Goal: Obtain resource: Obtain resource

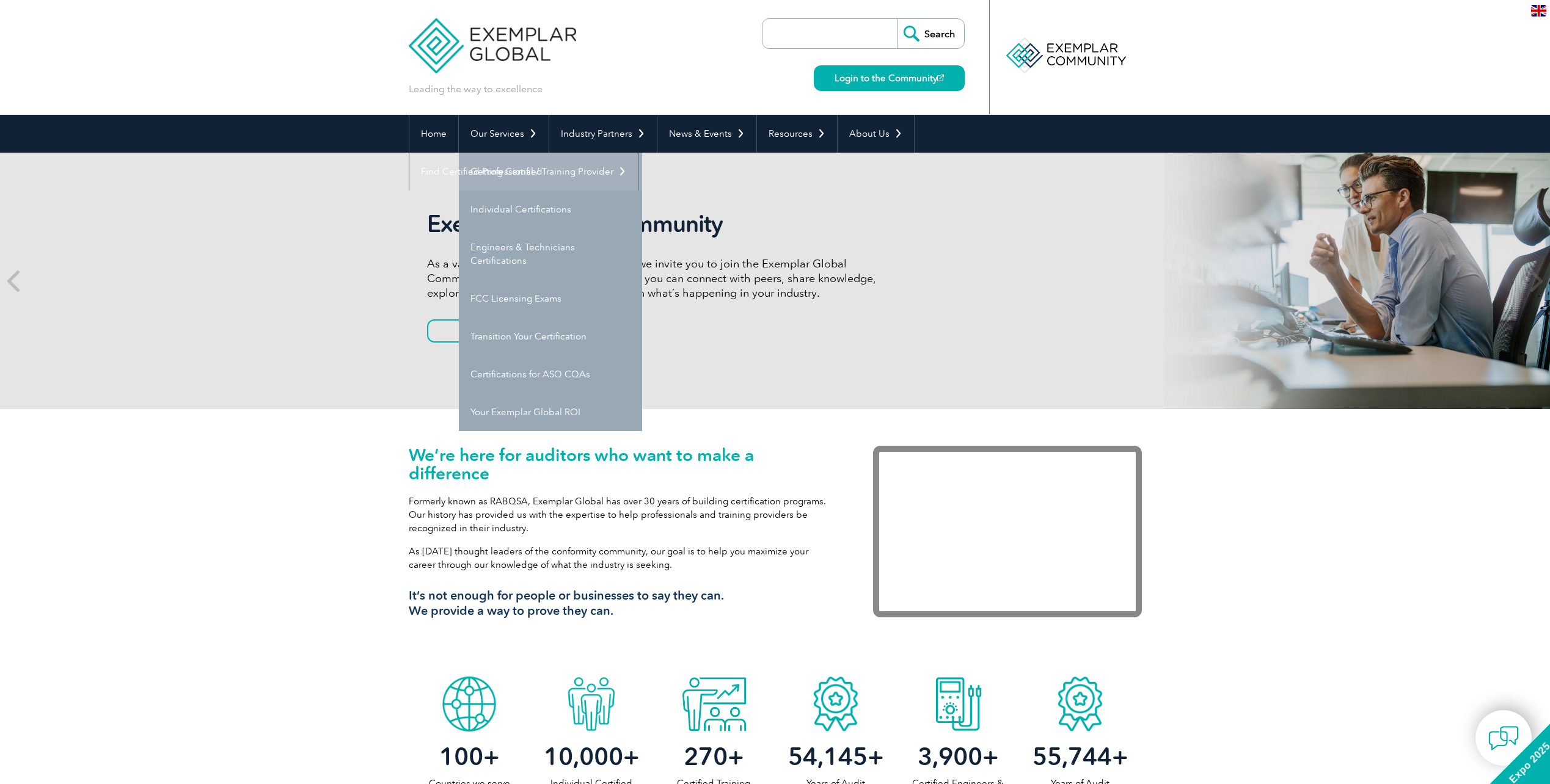
click at [521, 179] on link "Getting Certified" at bounding box center [550, 172] width 183 height 38
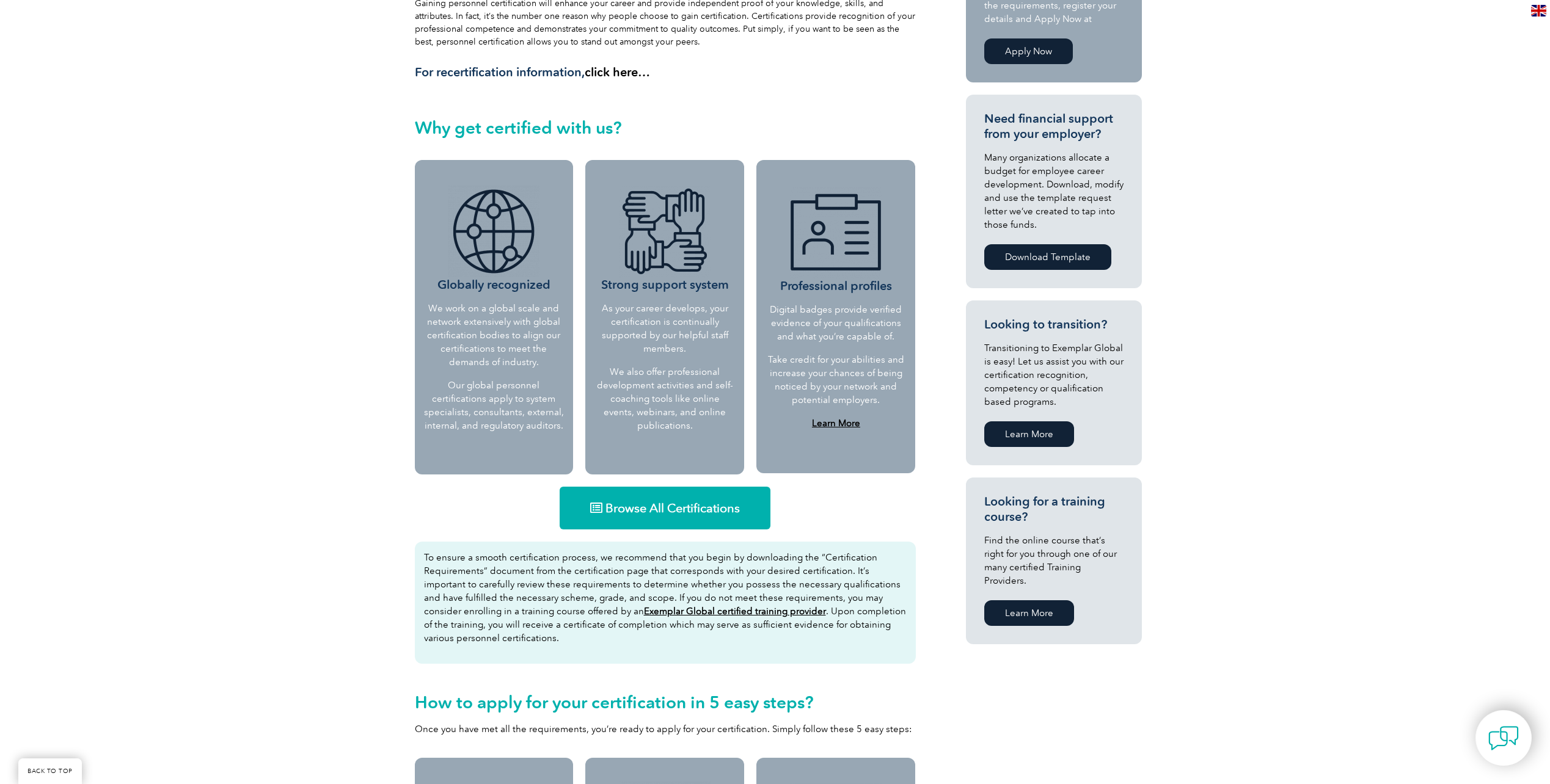
scroll to position [489, 0]
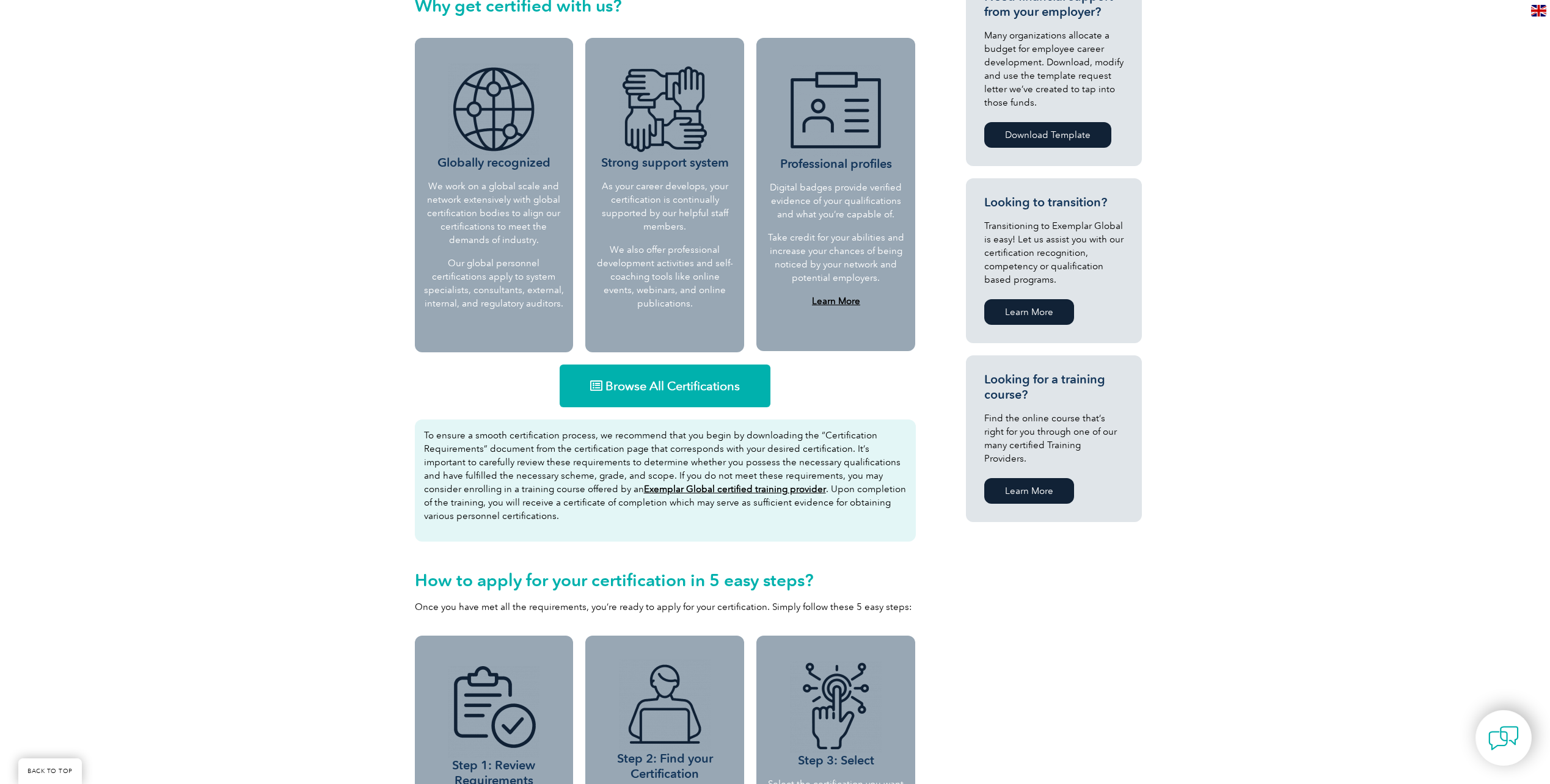
click at [689, 388] on span "Browse All Certifications" at bounding box center [672, 386] width 135 height 13
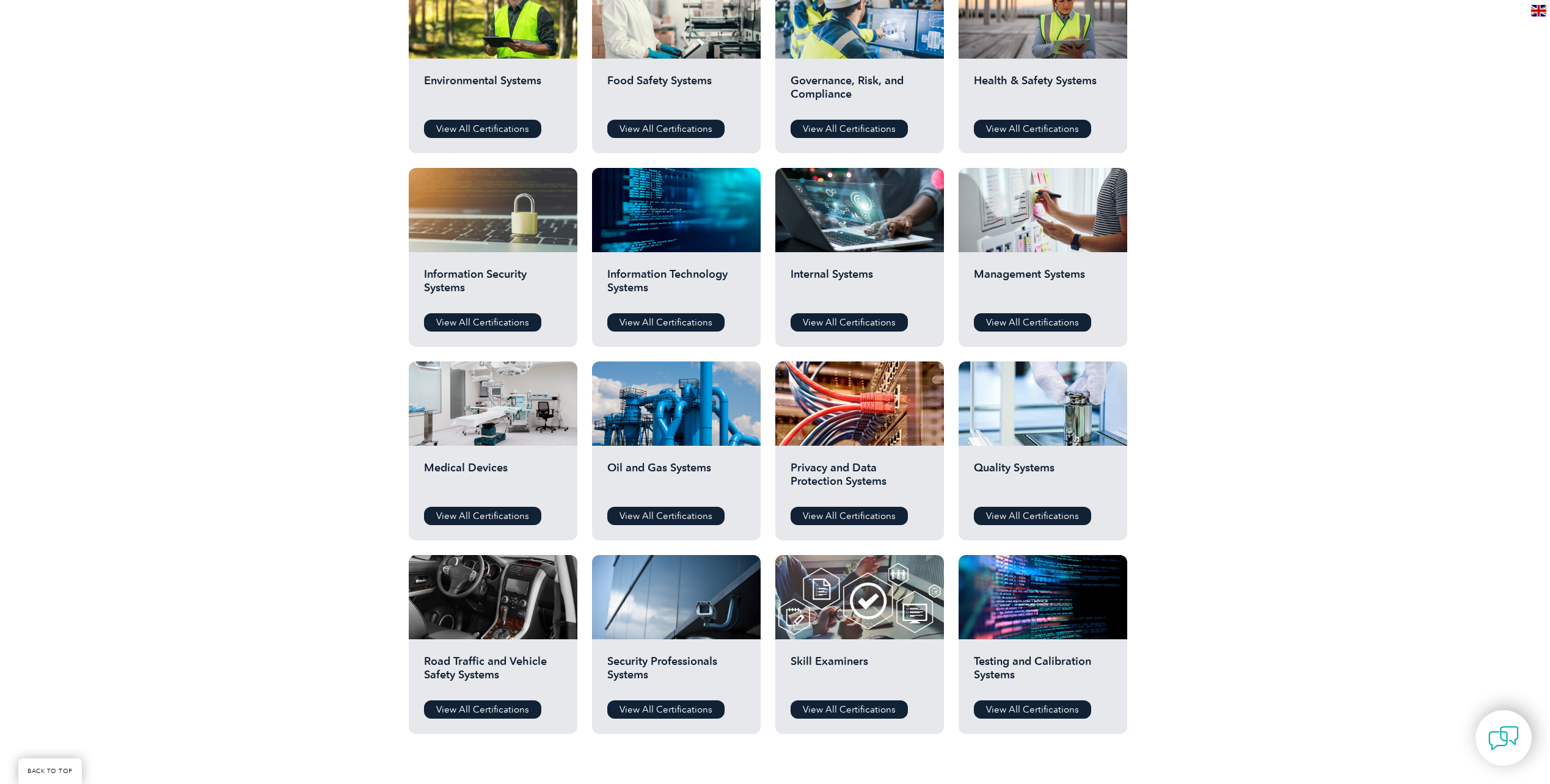
scroll to position [305, 0]
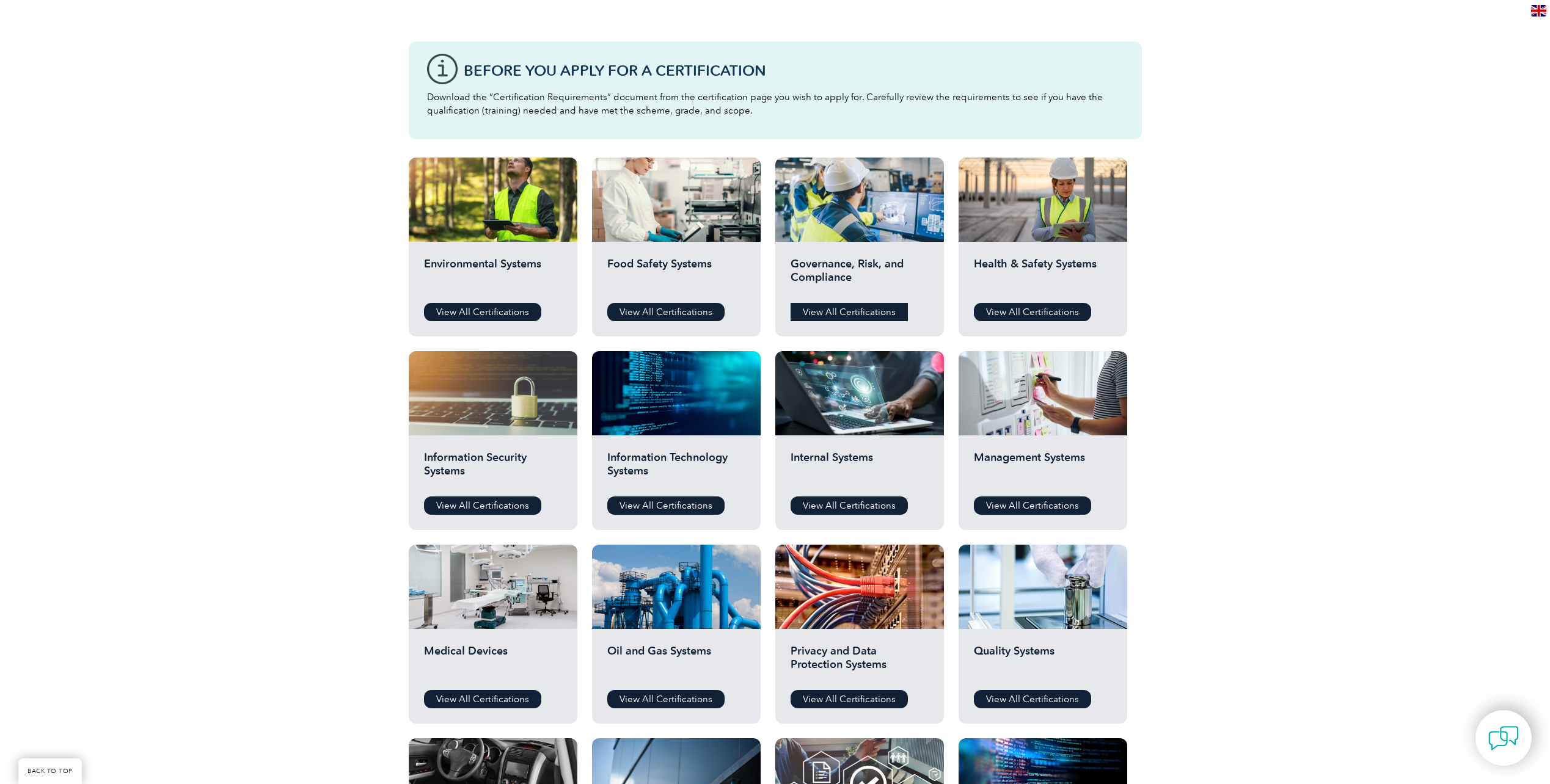
click at [880, 313] on link "View All Certifications" at bounding box center [850, 312] width 117 height 18
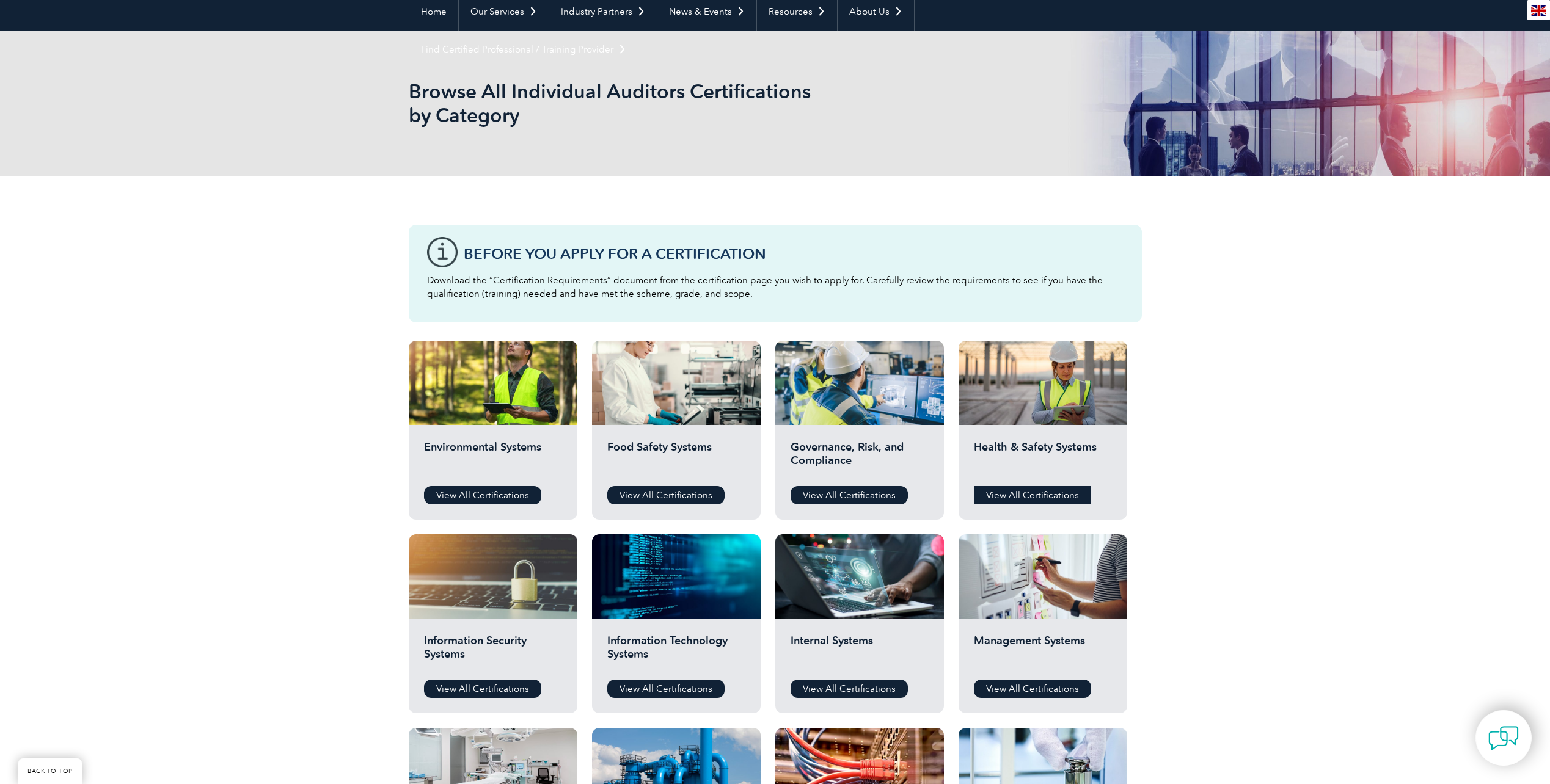
scroll to position [0, 0]
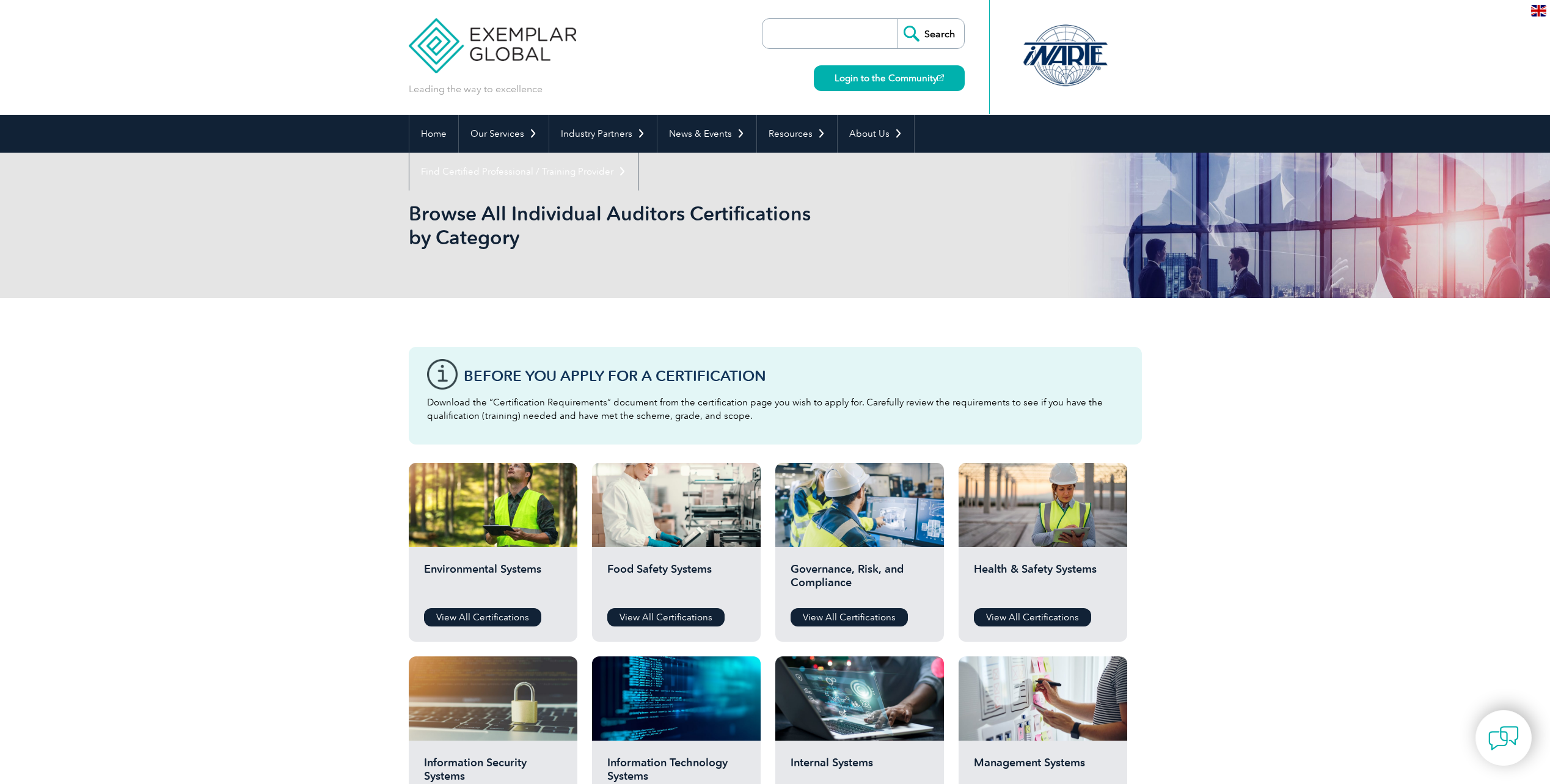
click at [1264, 483] on div "Before You Apply For a Certification Download the “Certification Requirements” …" at bounding box center [775, 786] width 1550 height 975
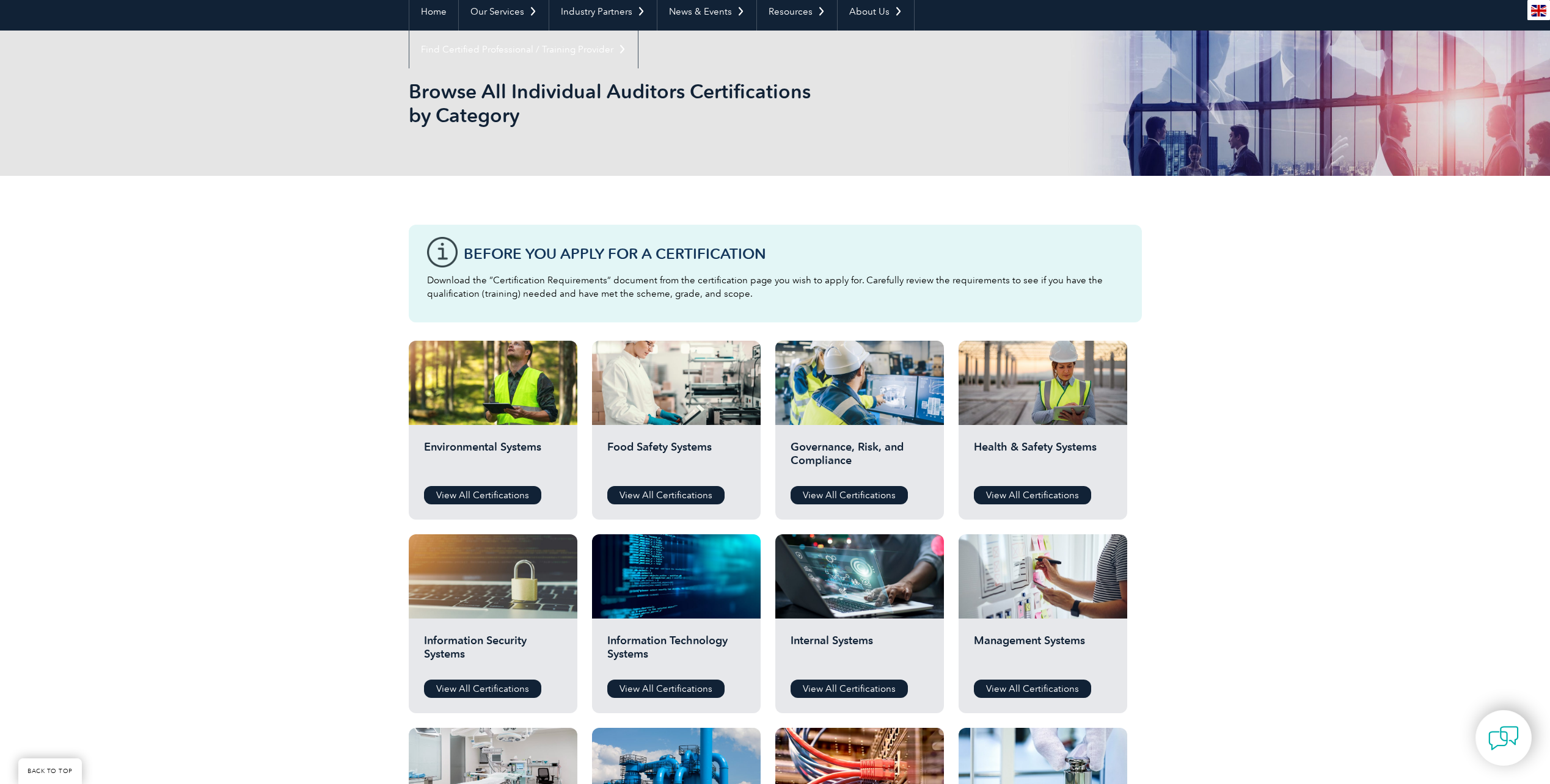
scroll to position [244, 0]
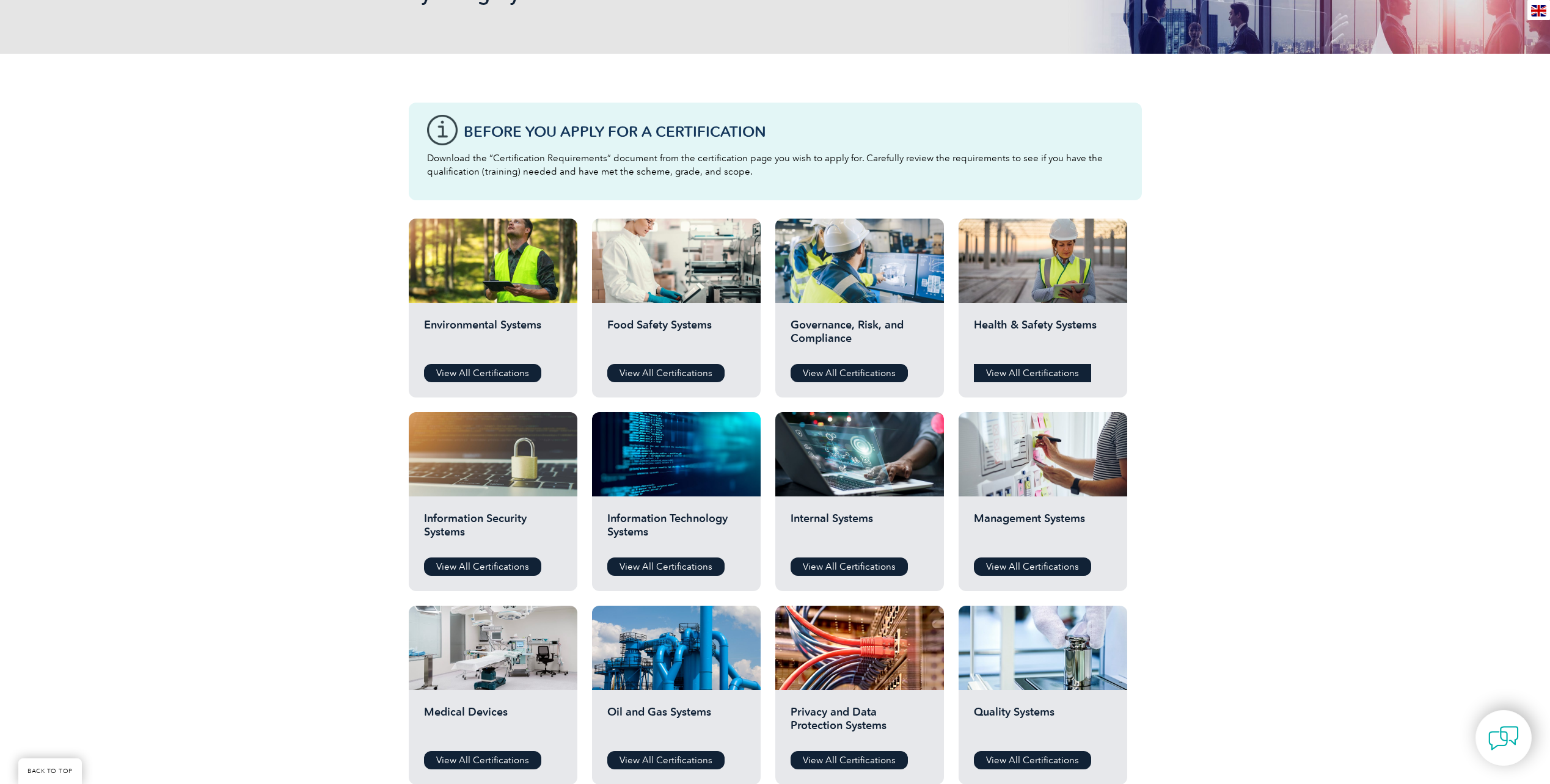
click at [1055, 373] on link "View All Certifications" at bounding box center [1032, 373] width 117 height 18
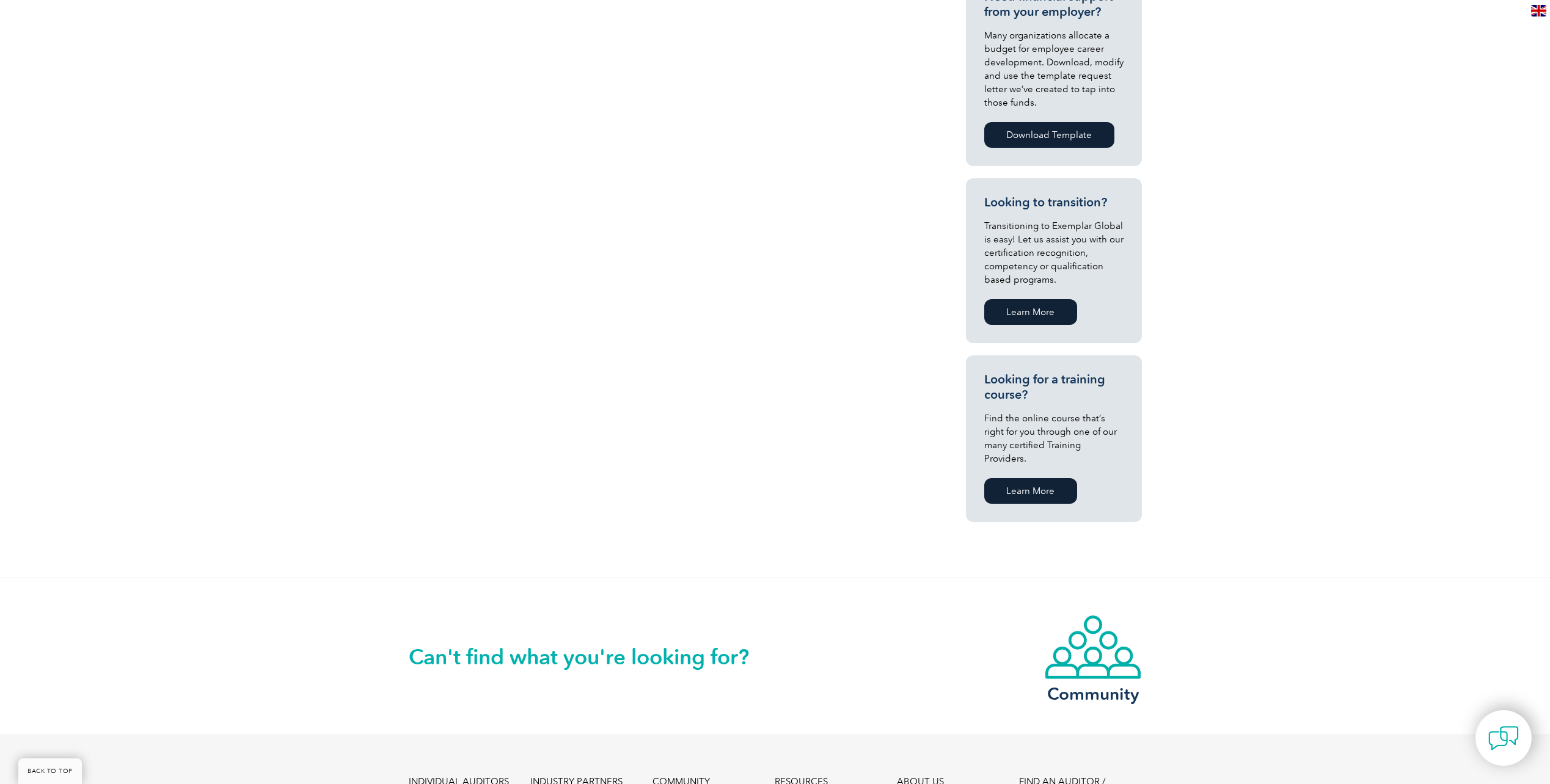
scroll to position [427, 0]
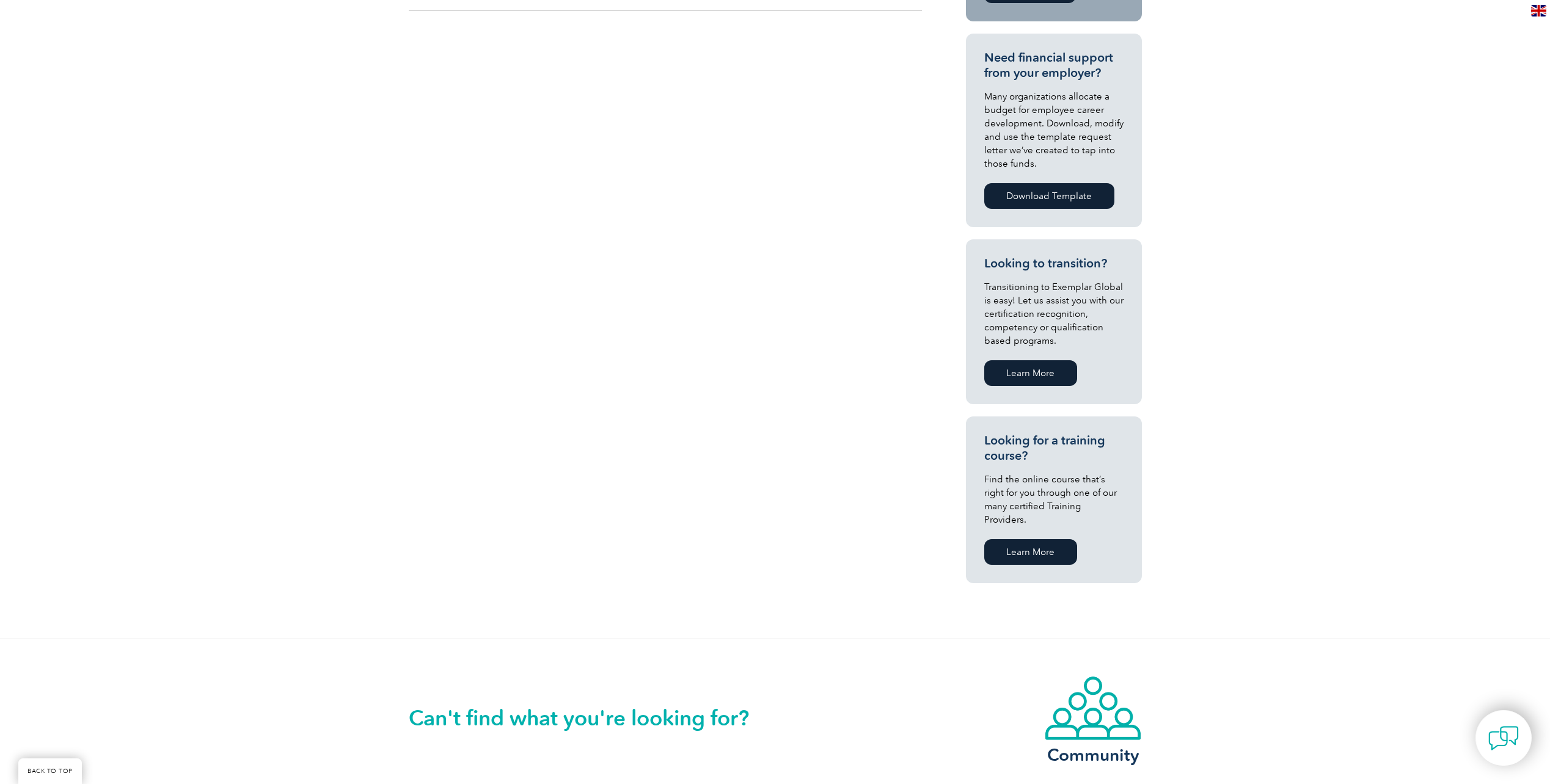
click at [1037, 539] on link "Learn More" at bounding box center [1030, 552] width 93 height 25
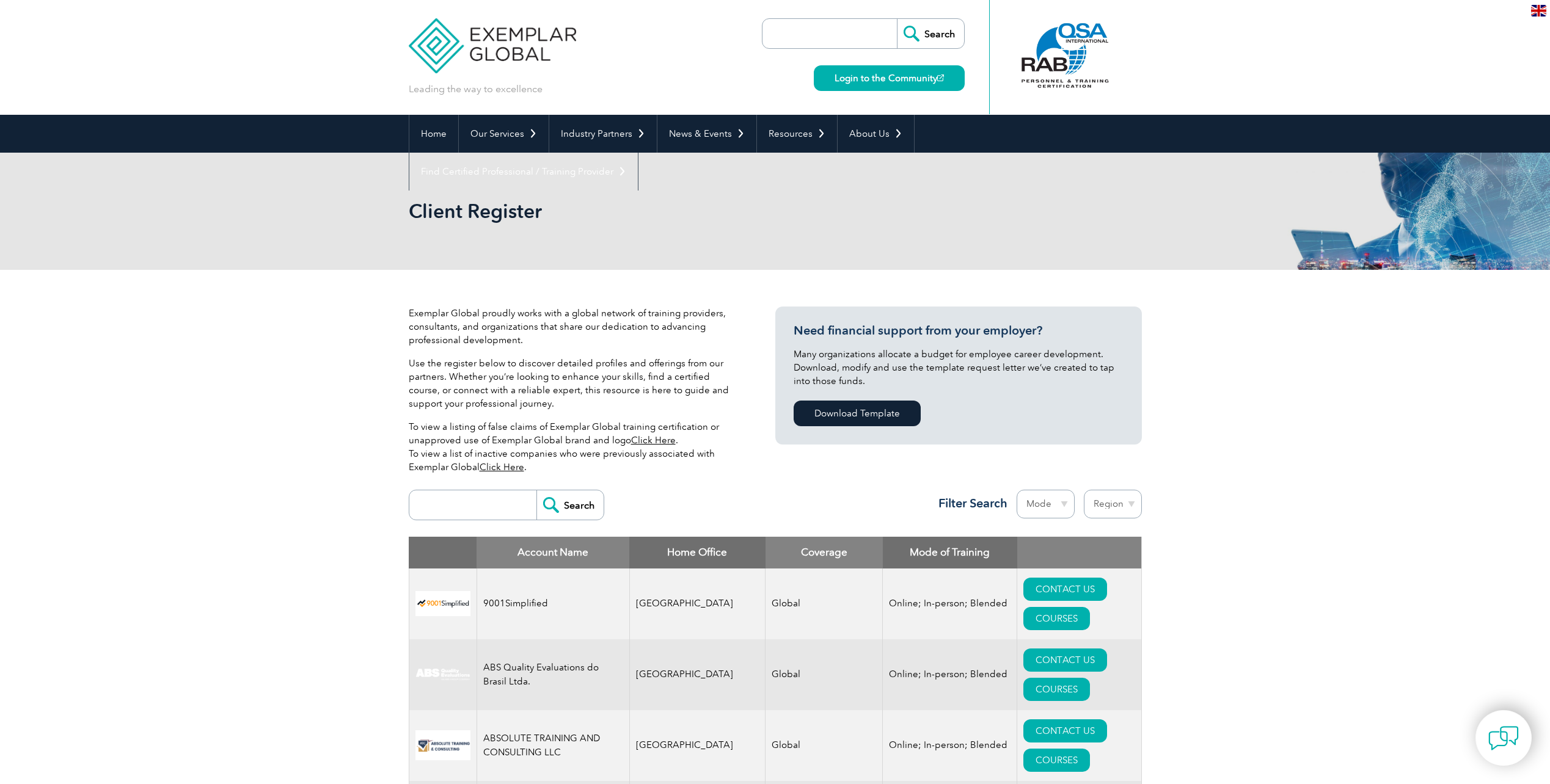
click at [686, 552] on th "Home Office" at bounding box center [697, 552] width 136 height 32
click at [494, 504] on input "search" at bounding box center [476, 505] width 121 height 29
type input "australia"
click at [536, 490] on input "Search" at bounding box center [569, 505] width 67 height 29
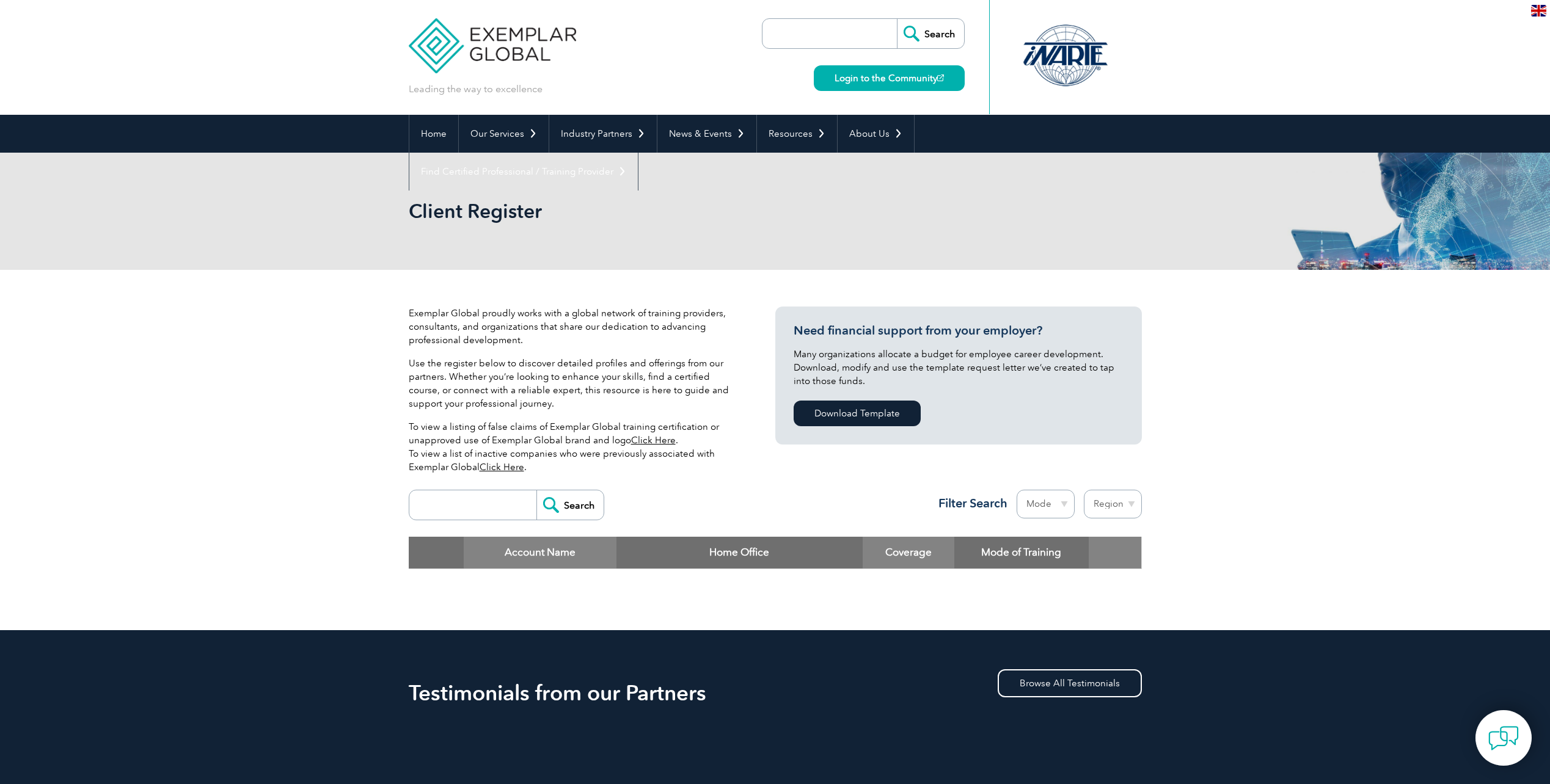
click at [542, 497] on input "Search" at bounding box center [569, 505] width 67 height 29
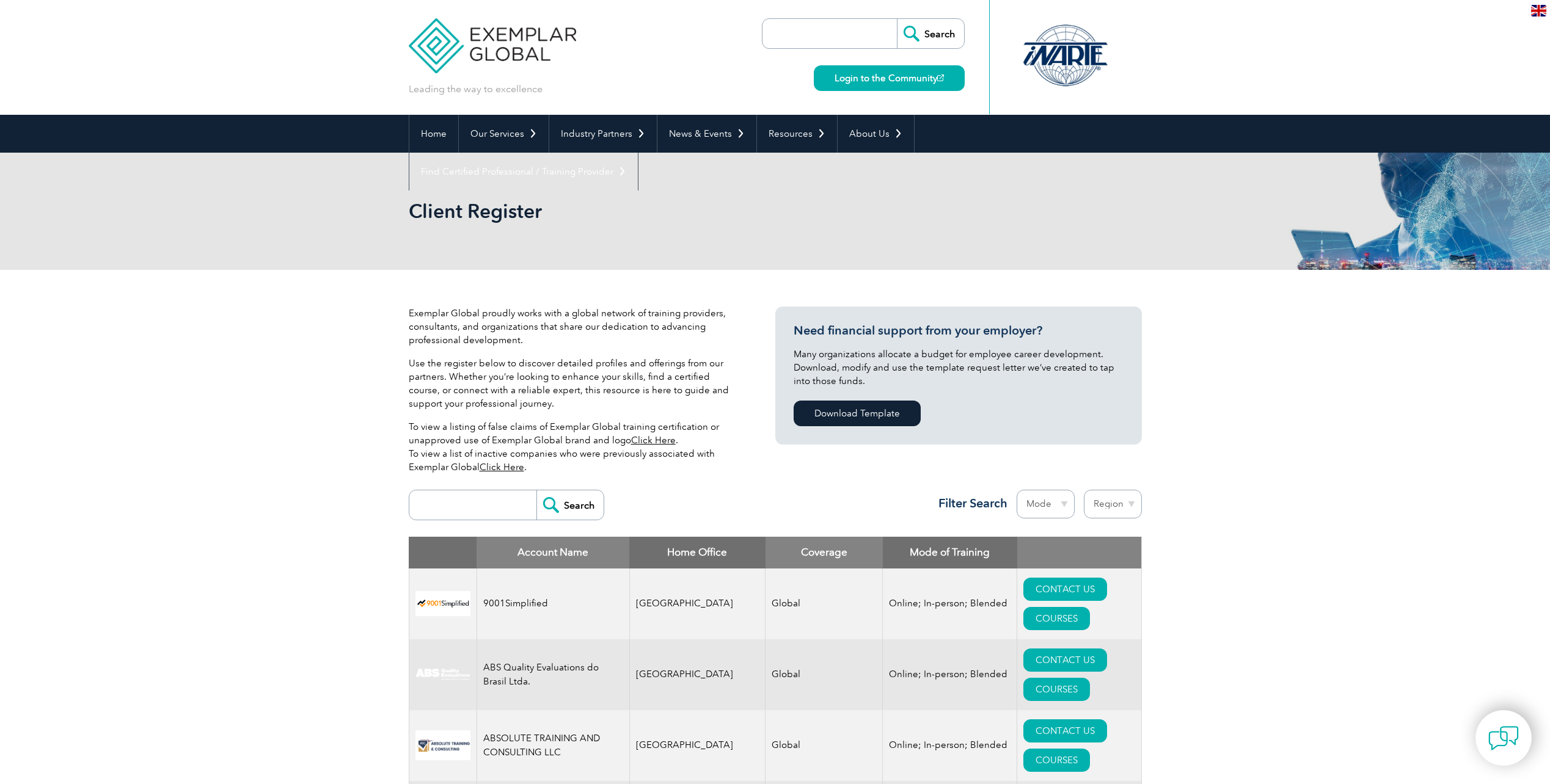
click at [1113, 499] on select "Region Australia Bahrain Bangladesh Brazil Canada Colombia Dominican Republic E…" at bounding box center [1113, 504] width 58 height 29
select select "Australia"
click at [1084, 490] on select "Region Australia Bahrain Bangladesh Brazil Canada Colombia Dominican Republic E…" at bounding box center [1113, 504] width 58 height 29
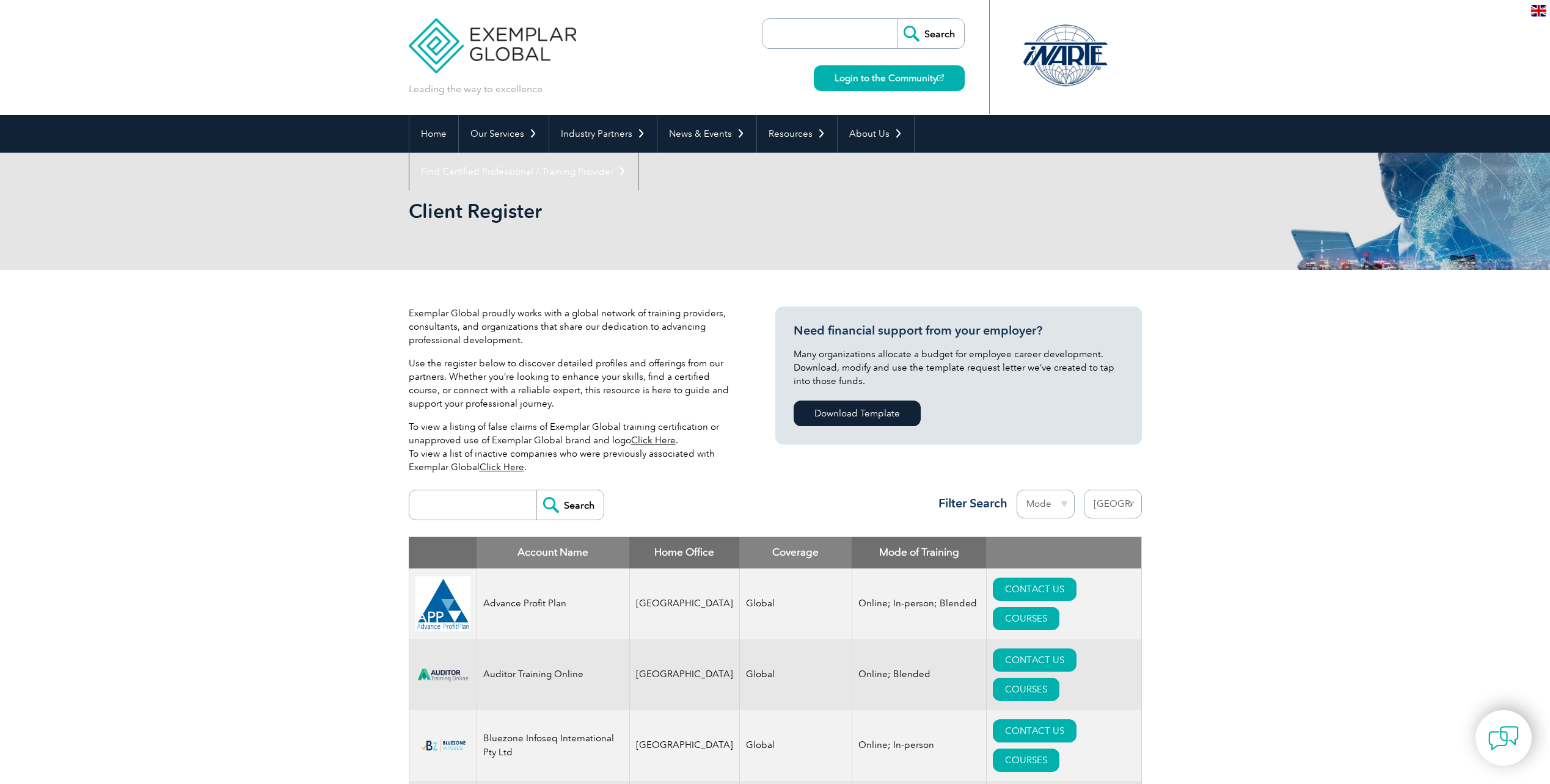
select select "[GEOGRAPHIC_DATA]"
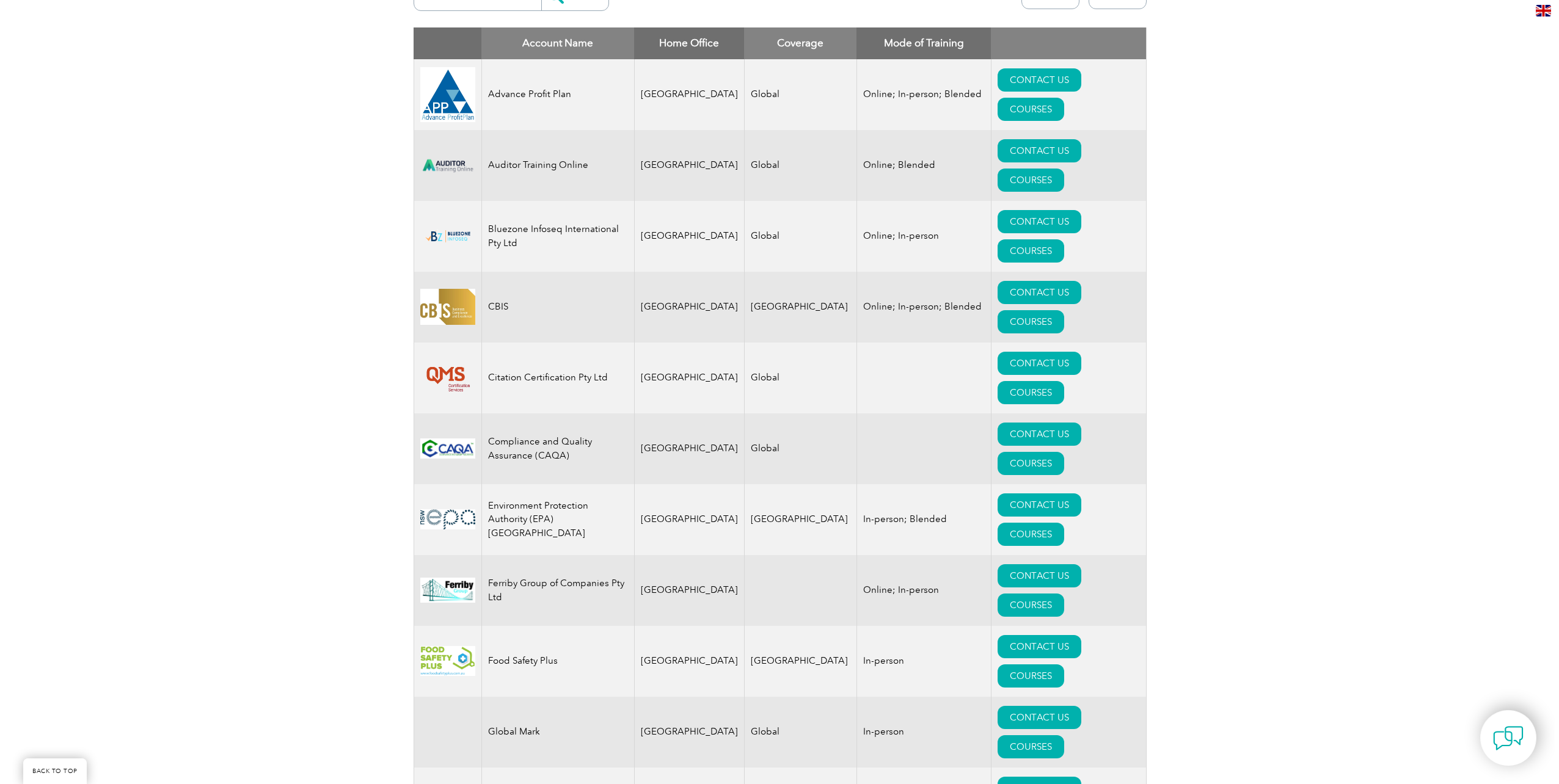
scroll to position [143, 0]
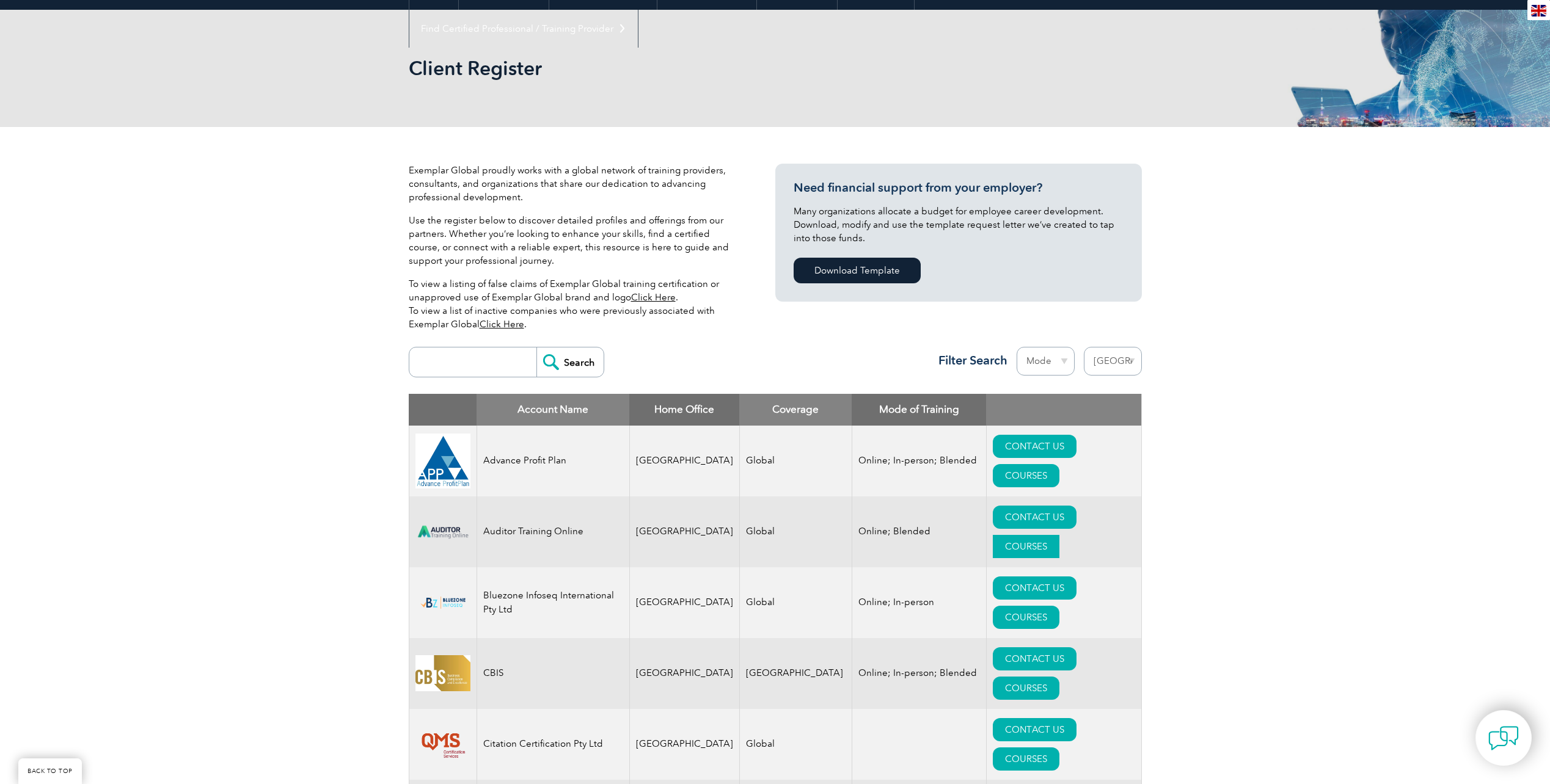
click at [1059, 535] on link "COURSES" at bounding box center [1026, 546] width 67 height 23
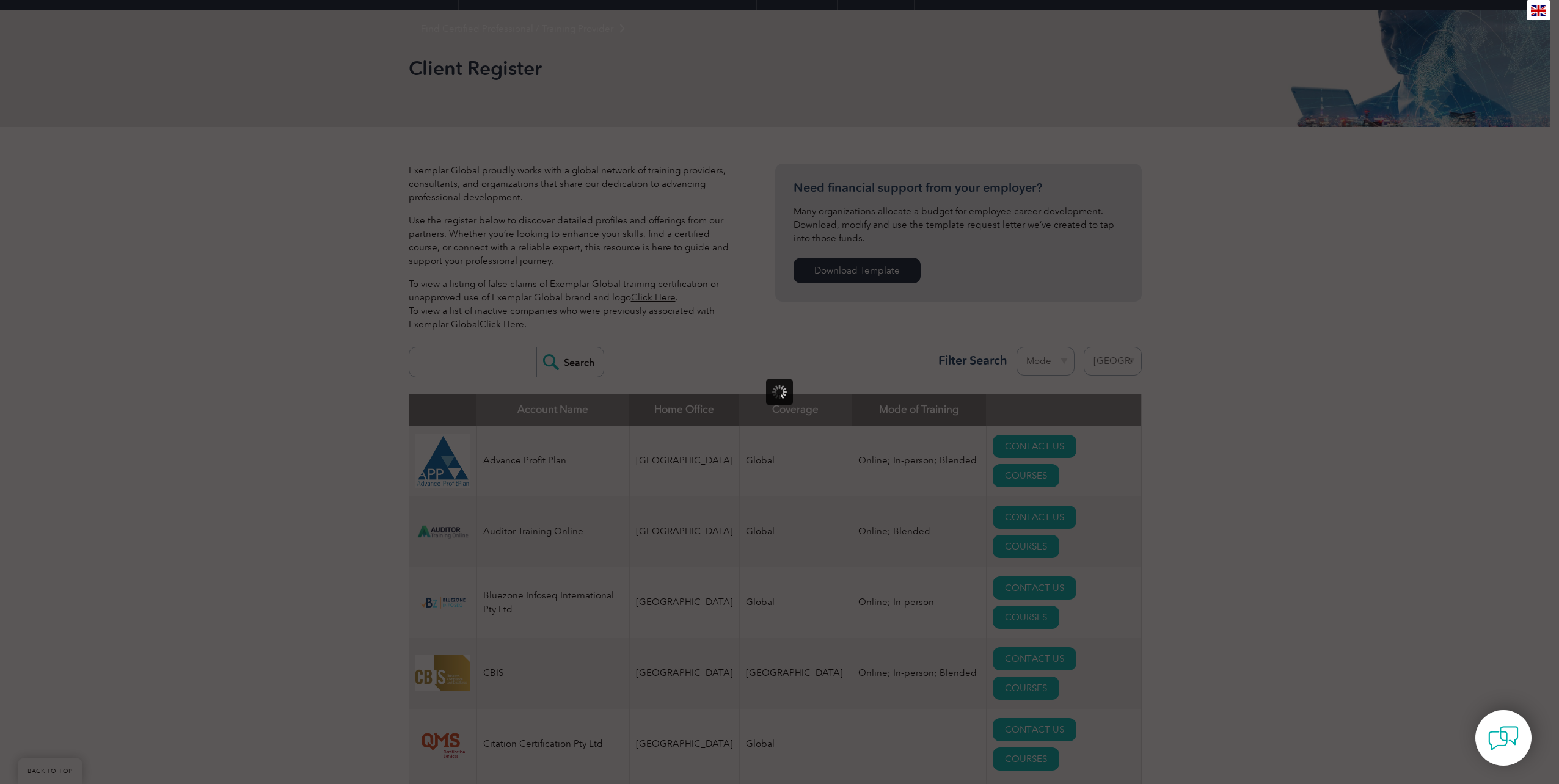
scroll to position [0, 0]
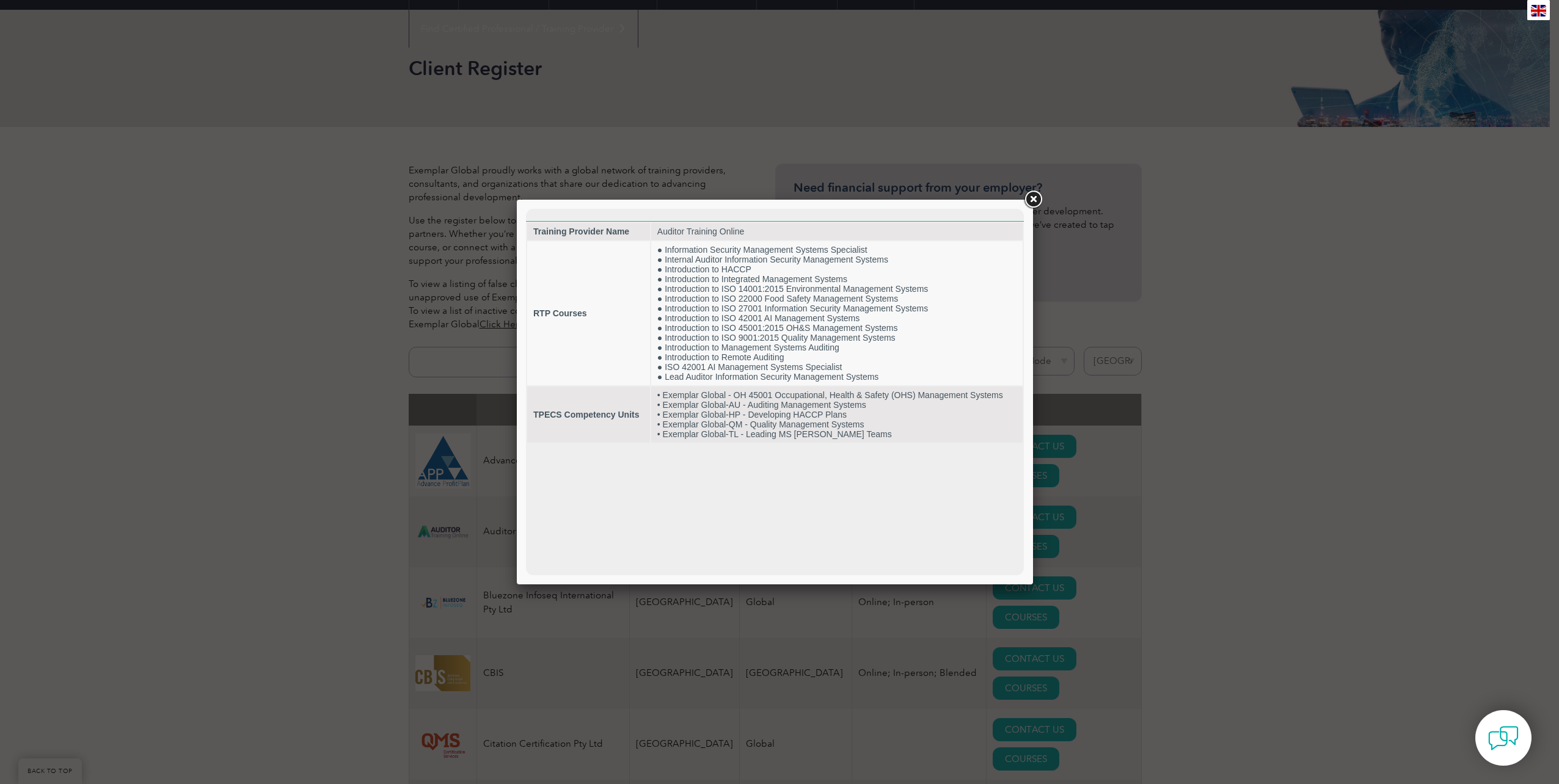
click at [1042, 201] on link at bounding box center [1033, 200] width 22 height 22
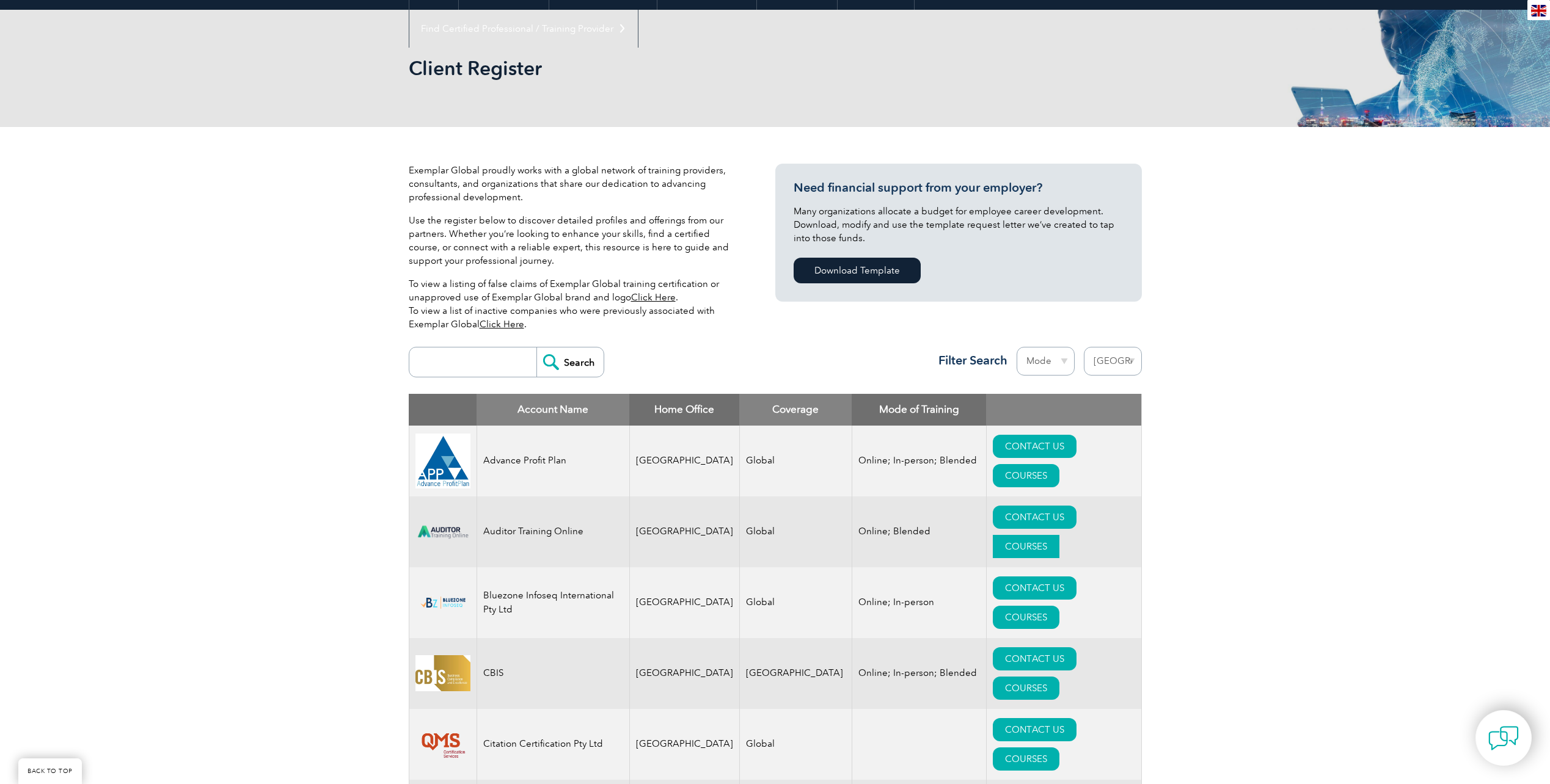
click at [1059, 535] on link "COURSES" at bounding box center [1026, 546] width 67 height 23
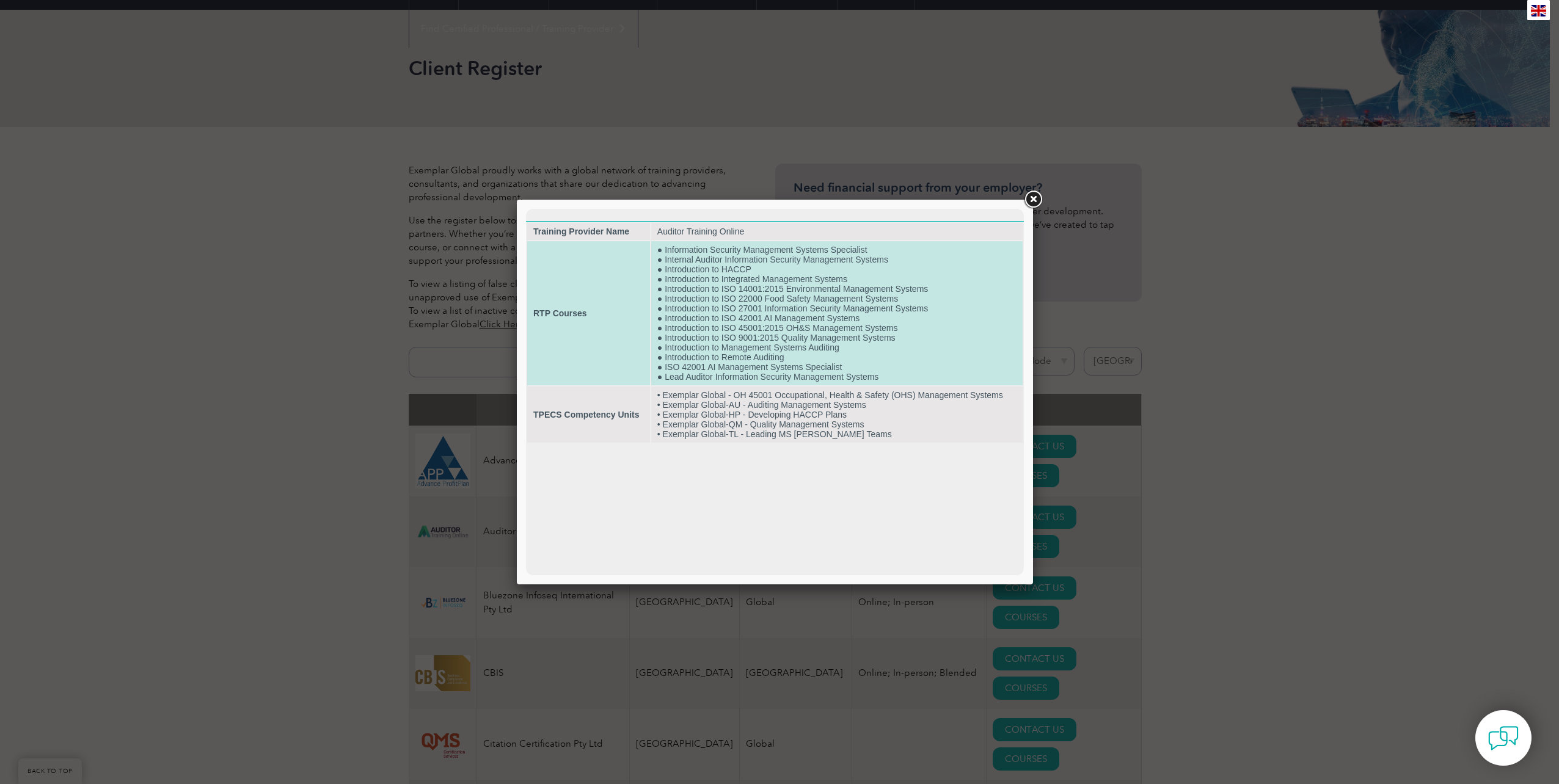
click at [782, 325] on td "● Information Security Management Systems Specialist ● Internal Auditor Informa…" at bounding box center [837, 313] width 371 height 145
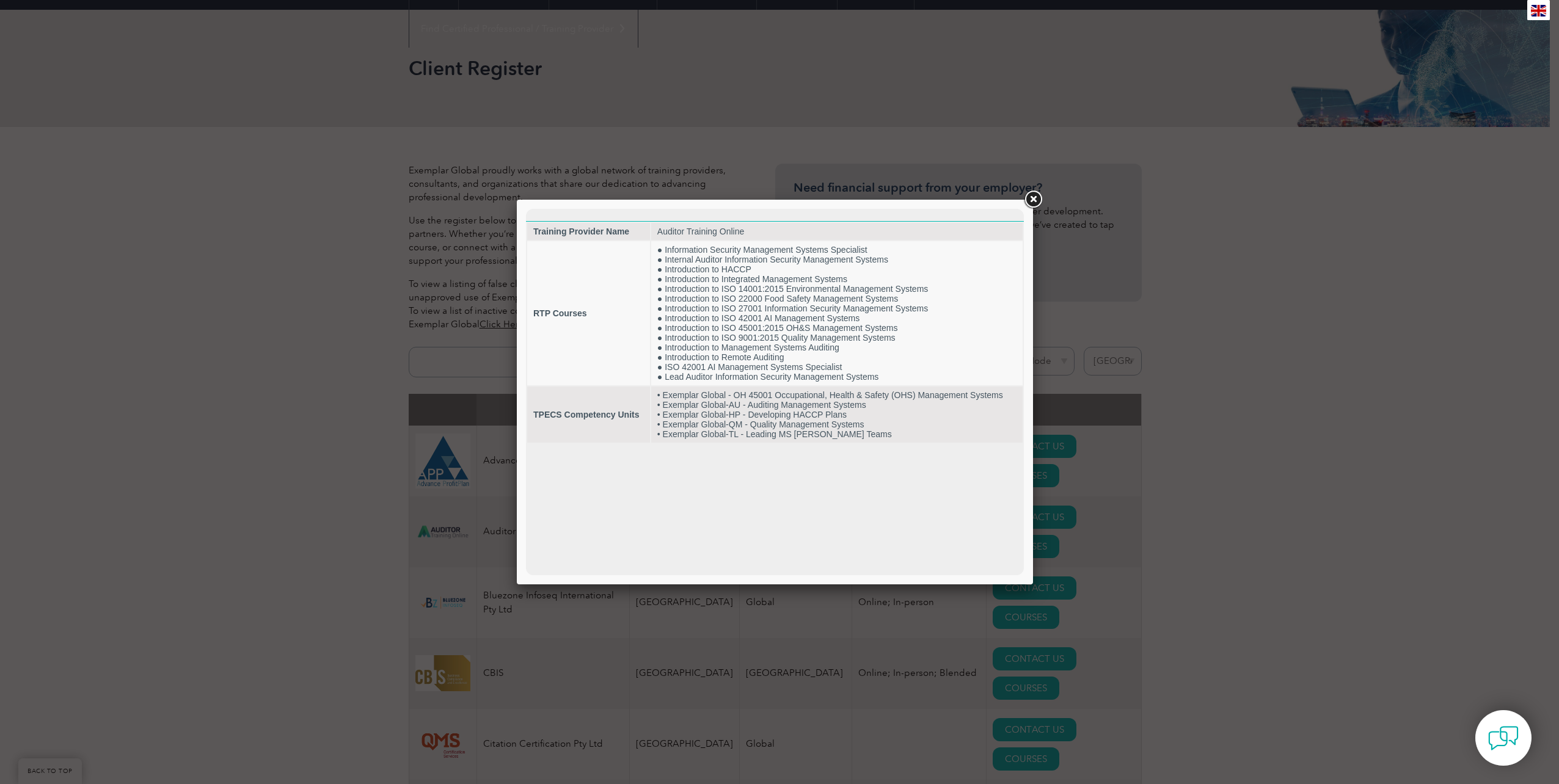
click at [1038, 198] on link at bounding box center [1033, 200] width 22 height 22
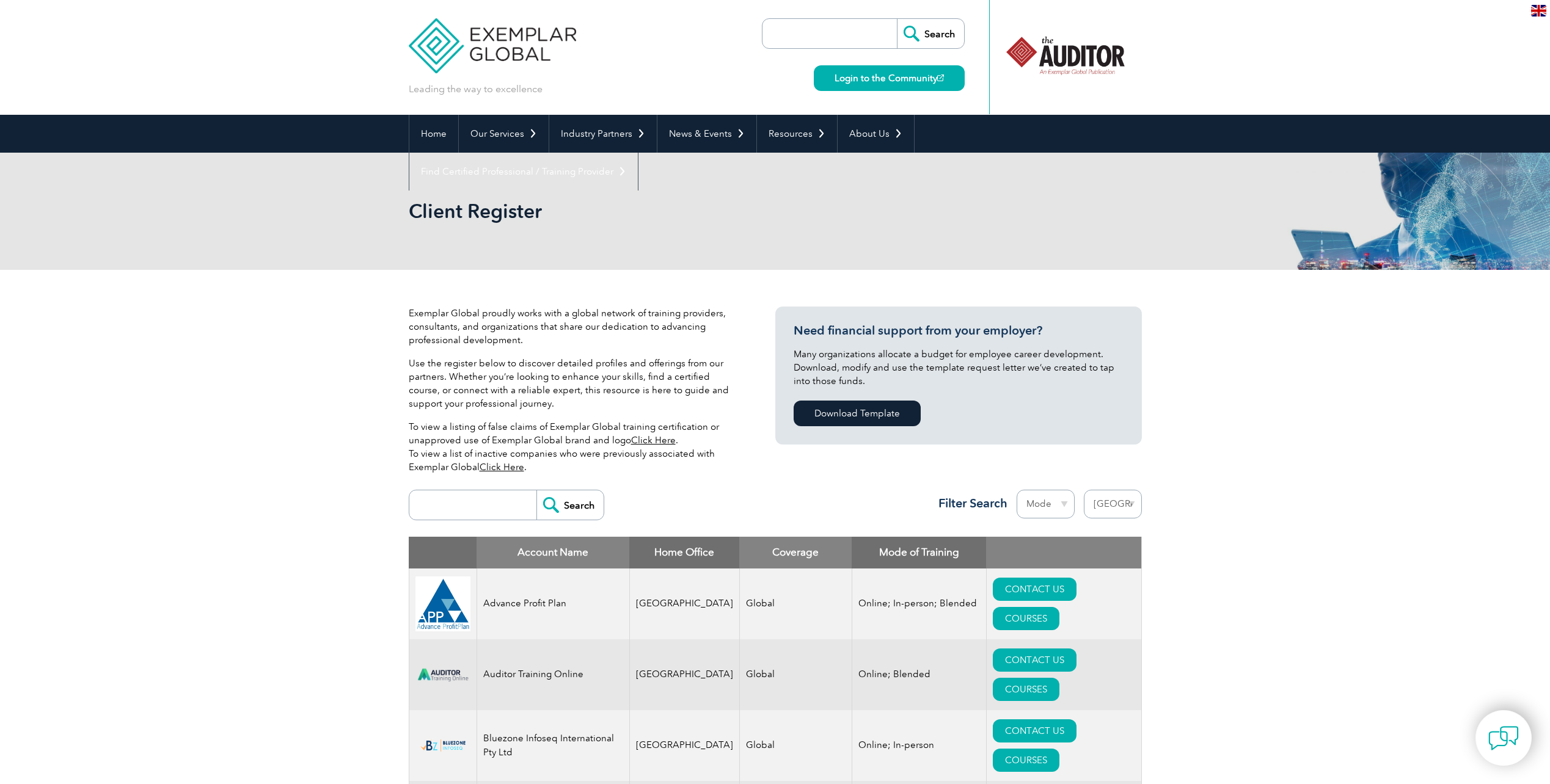
click at [836, 30] on input "search" at bounding box center [832, 33] width 128 height 29
type input "OHS Management System Lead"
click at [897, 19] on input "Search" at bounding box center [930, 33] width 67 height 29
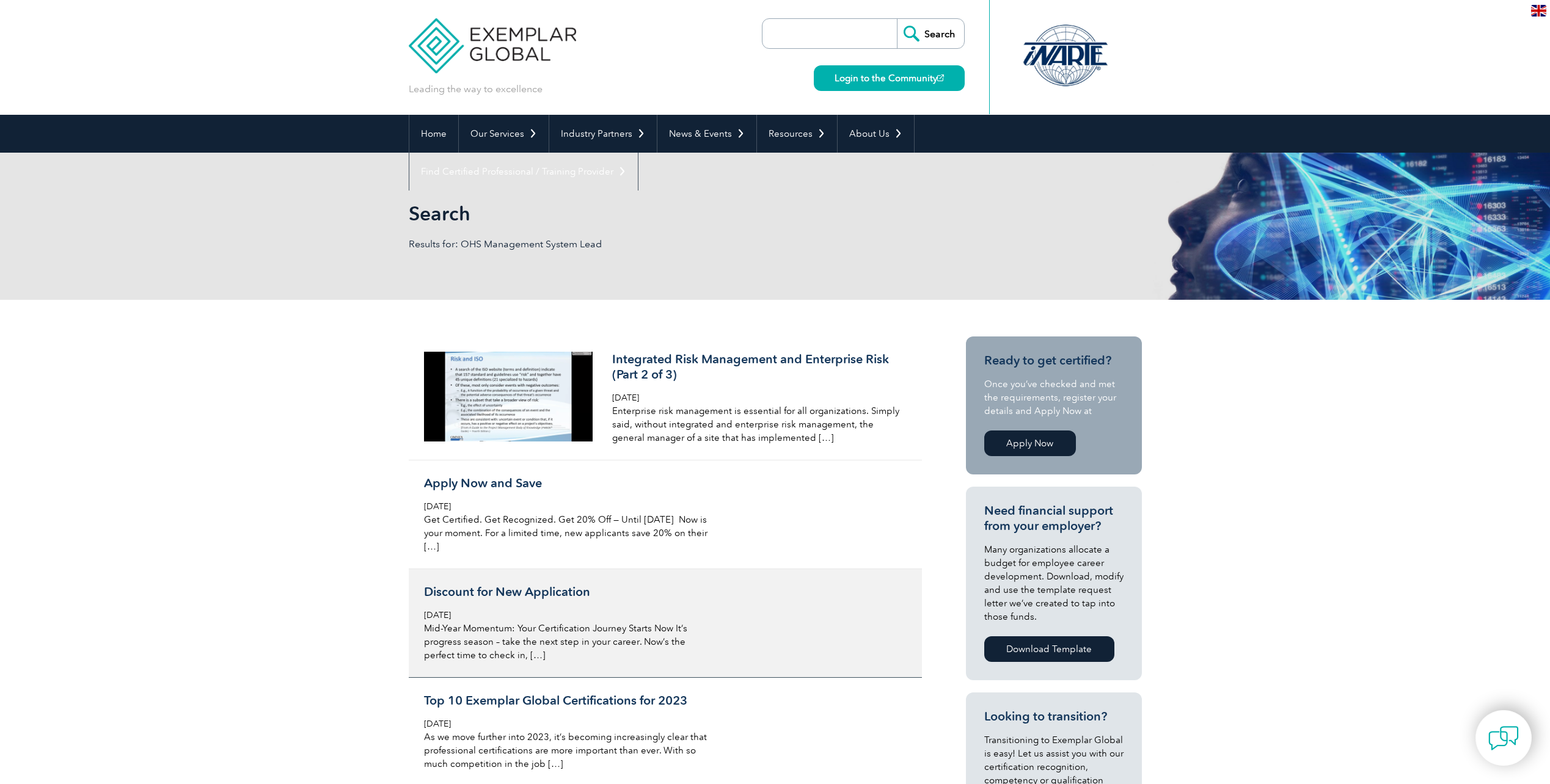
scroll to position [61, 0]
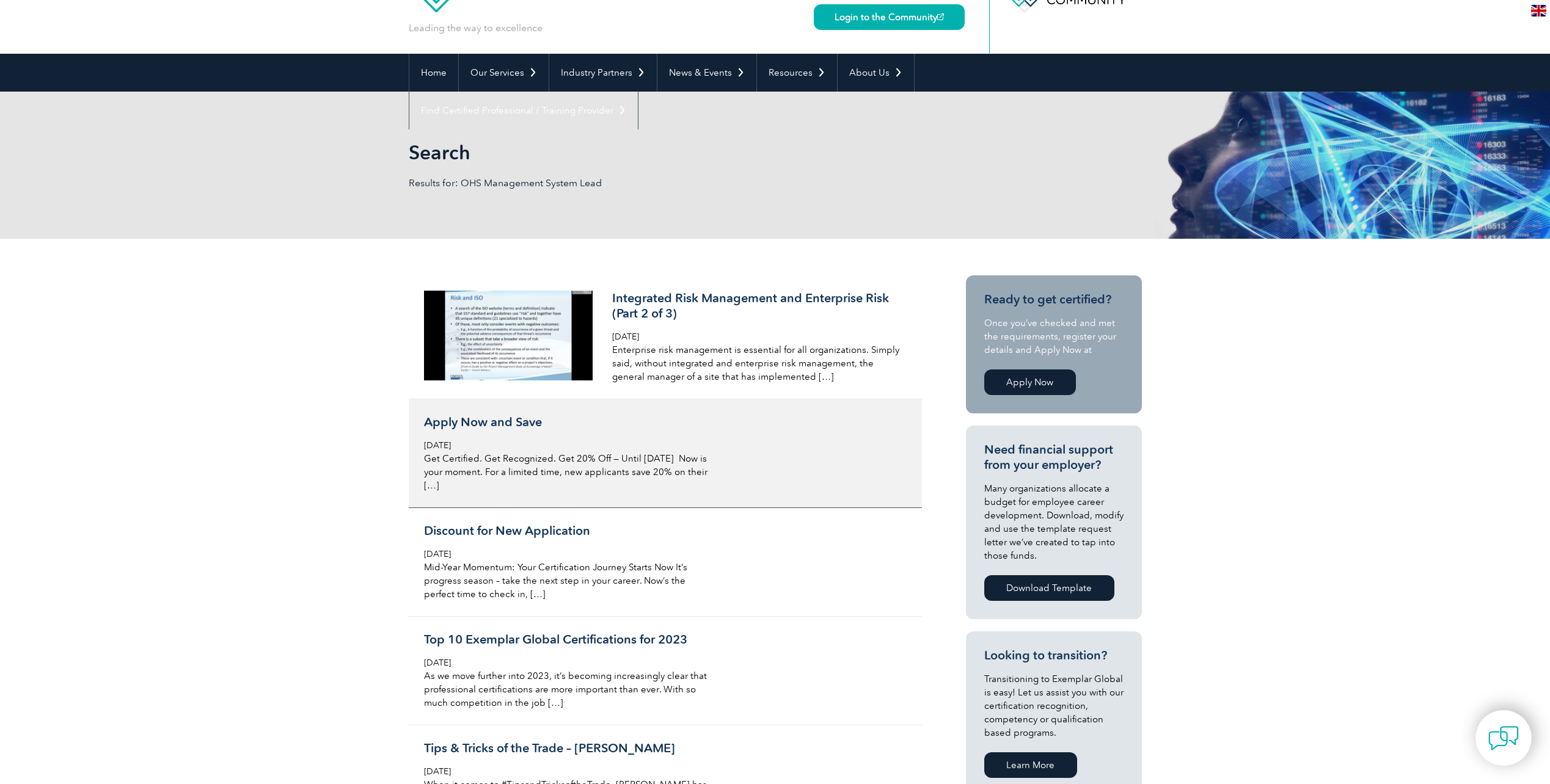
click at [548, 431] on div "Apply Now and Save Wednesday, August 6th, 2025 Get Certified. Get Recognized. G…" at bounding box center [568, 453] width 289 height 78
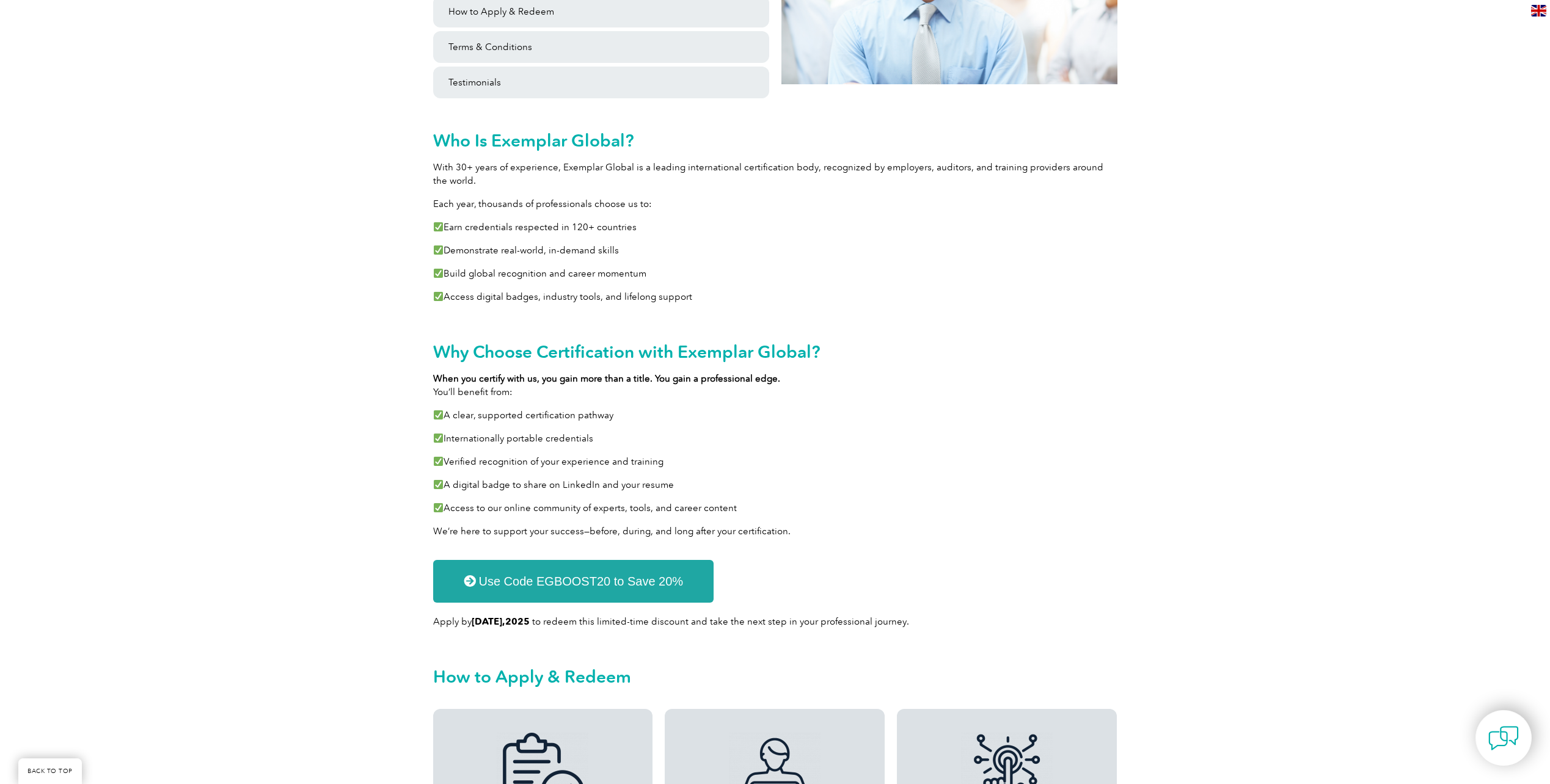
scroll to position [733, 0]
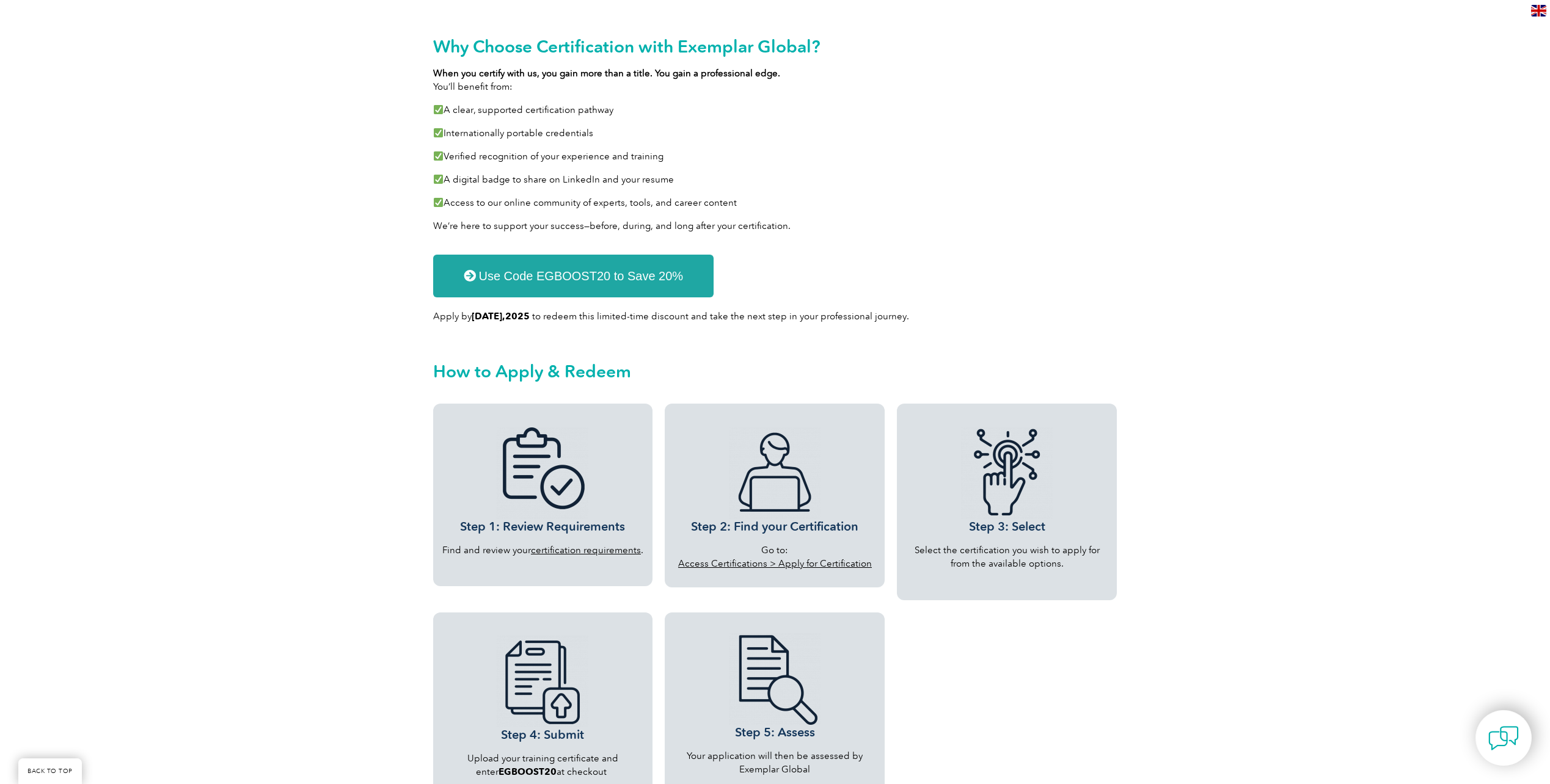
click at [571, 547] on link "certification requirements" at bounding box center [586, 550] width 110 height 11
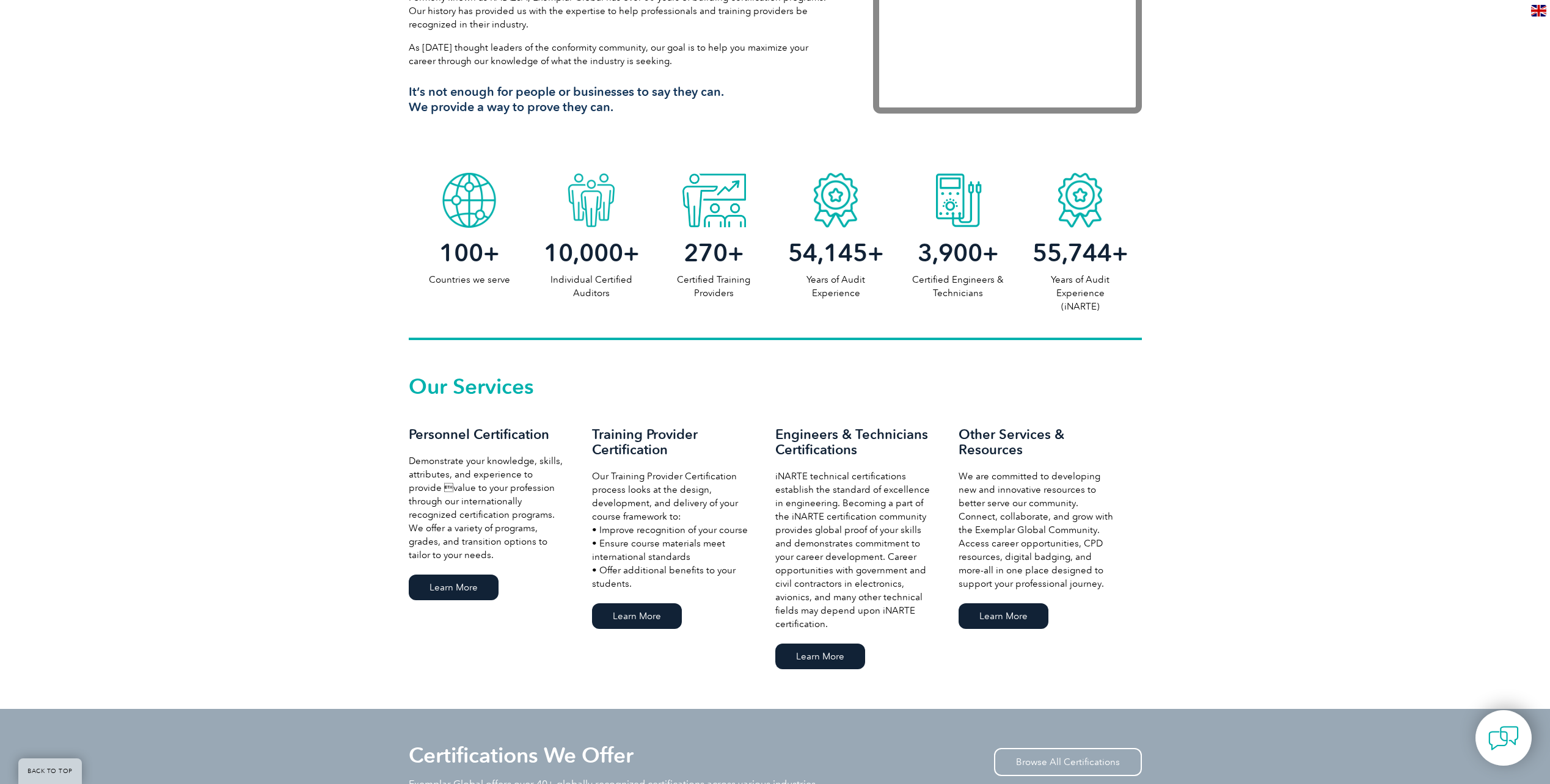
scroll to position [626, 0]
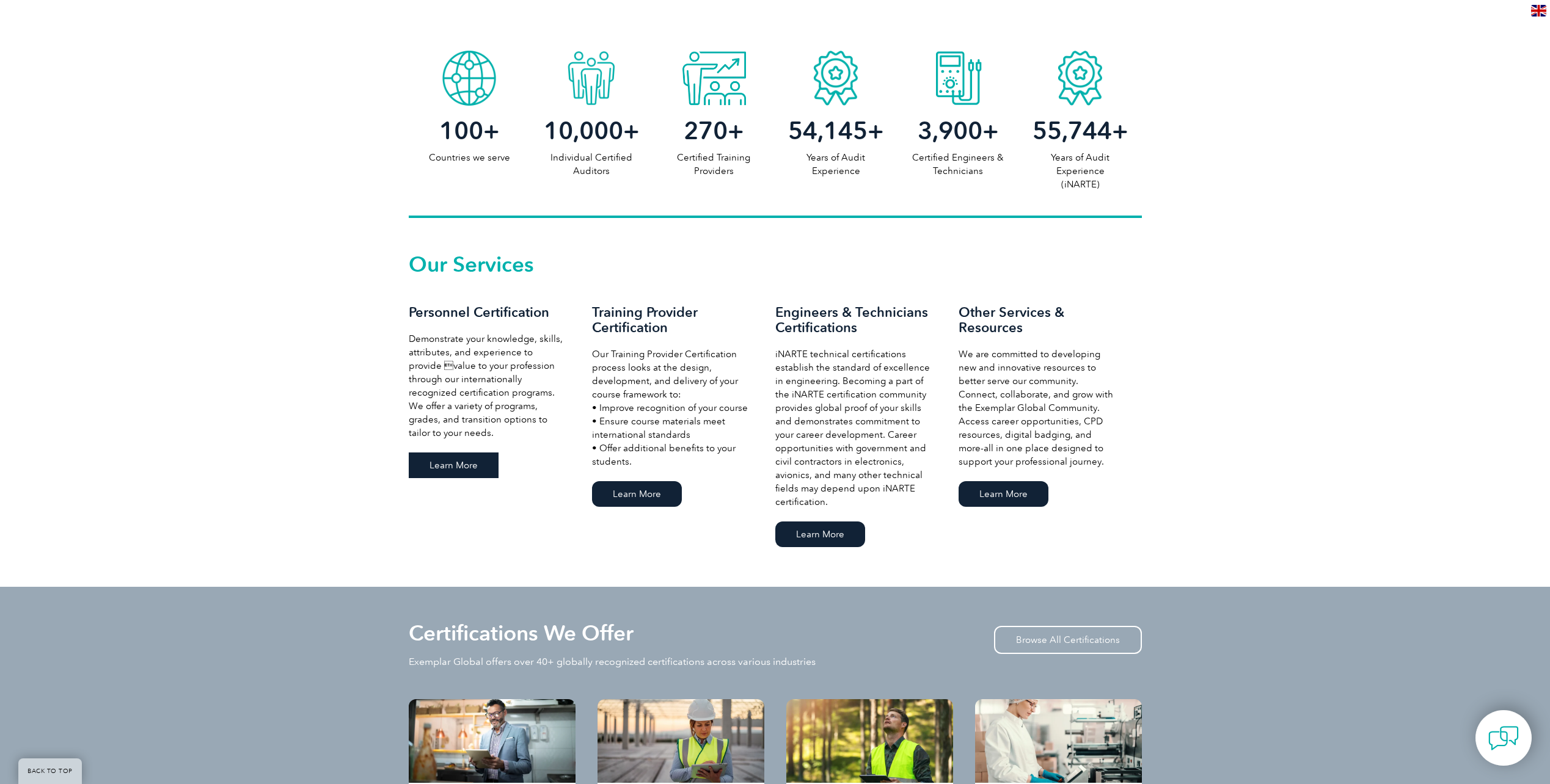
click at [473, 468] on link "Learn More" at bounding box center [453, 465] width 89 height 25
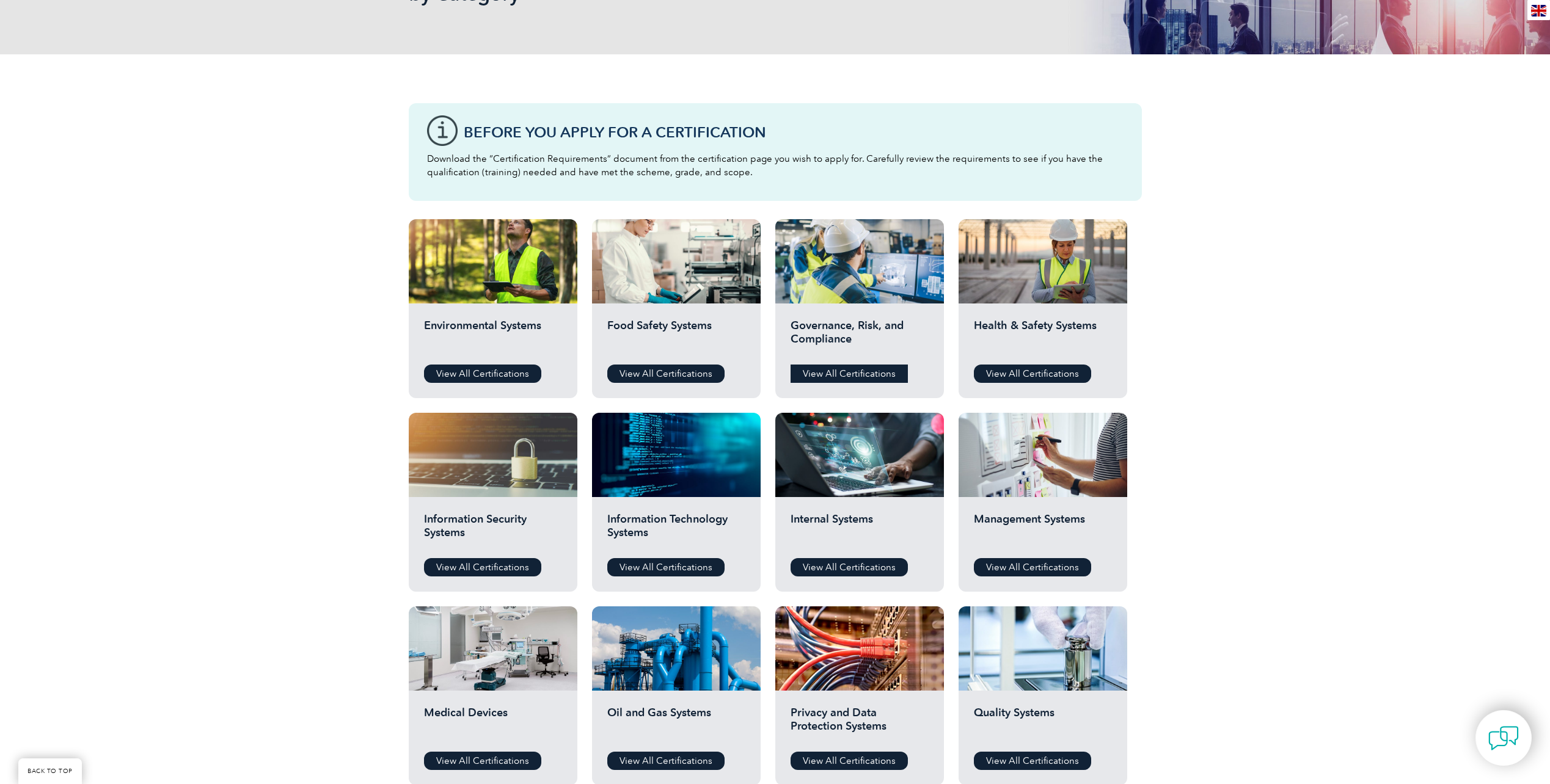
scroll to position [366, 0]
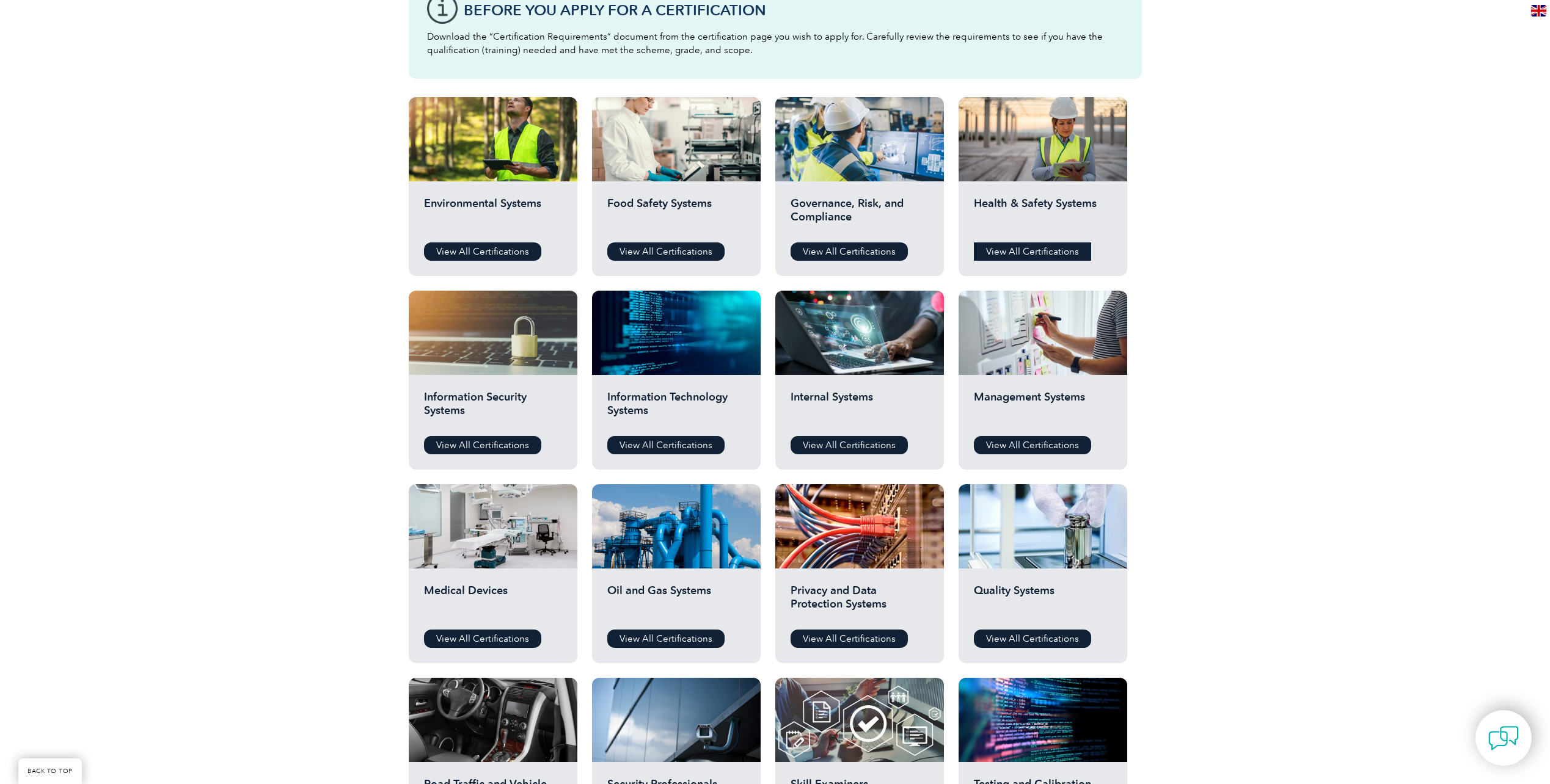
click at [1003, 251] on link "View All Certifications" at bounding box center [1032, 251] width 117 height 18
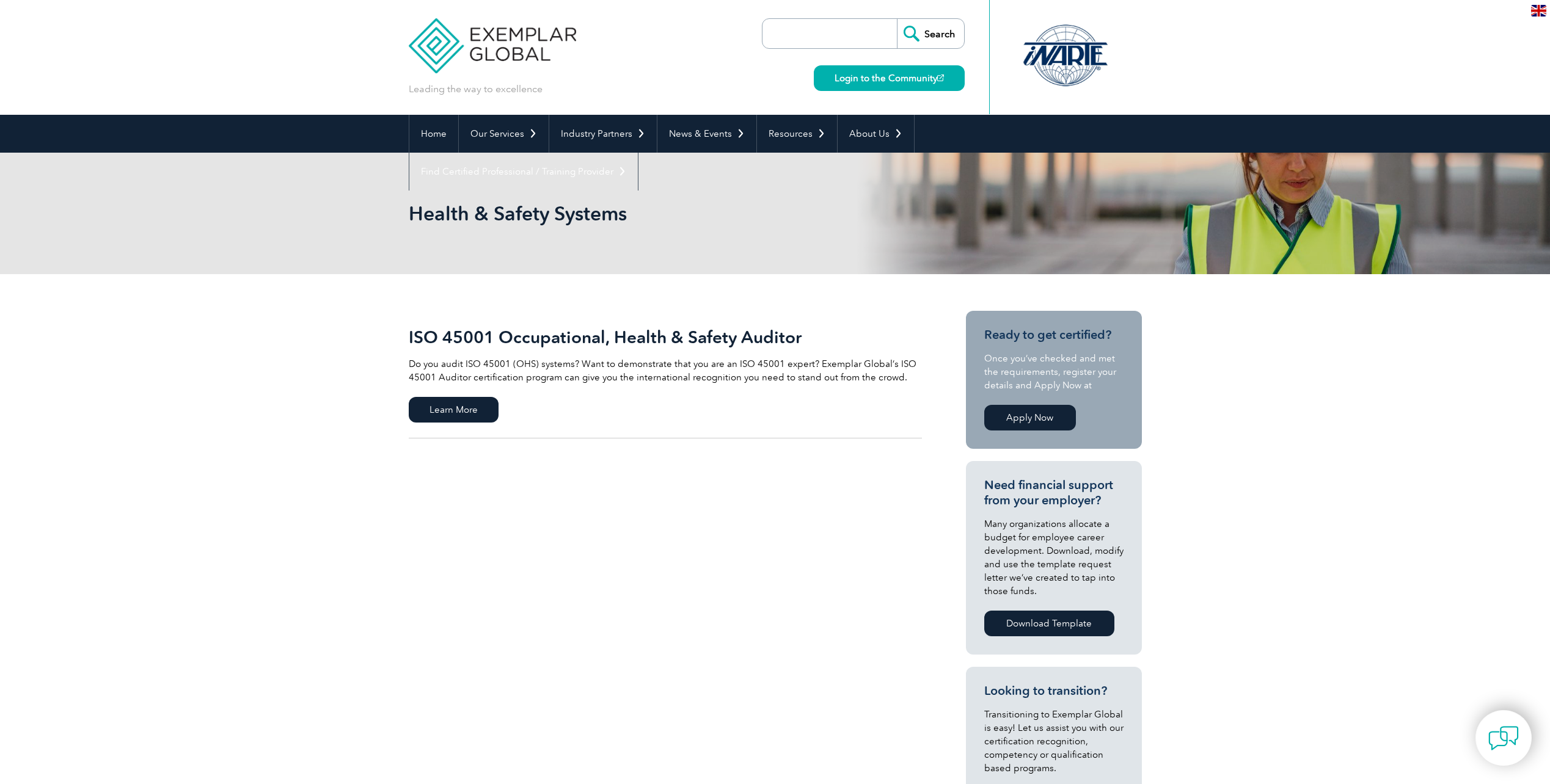
scroll to position [61, 0]
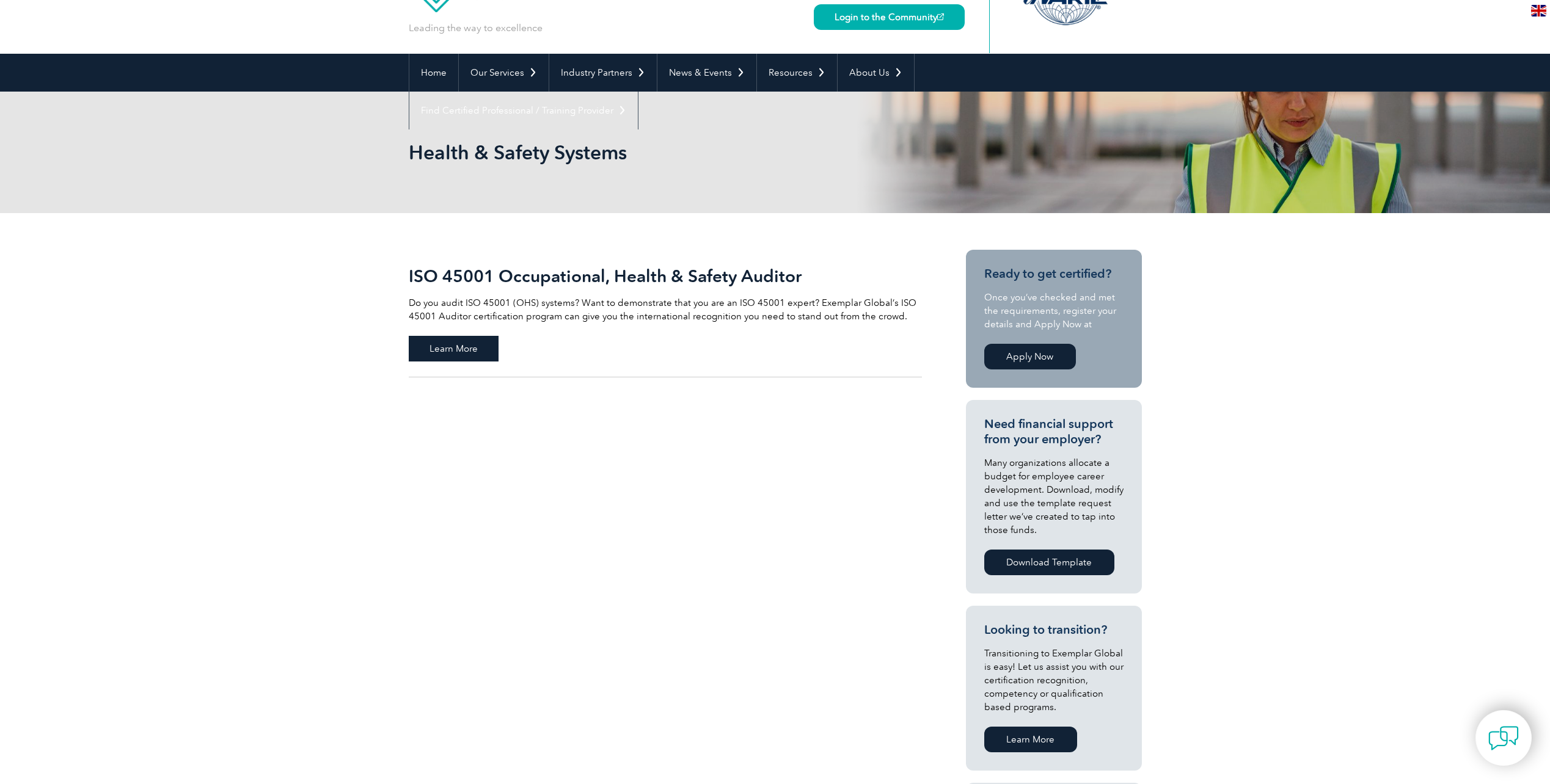
click at [456, 355] on span "Learn More" at bounding box center [453, 349] width 89 height 25
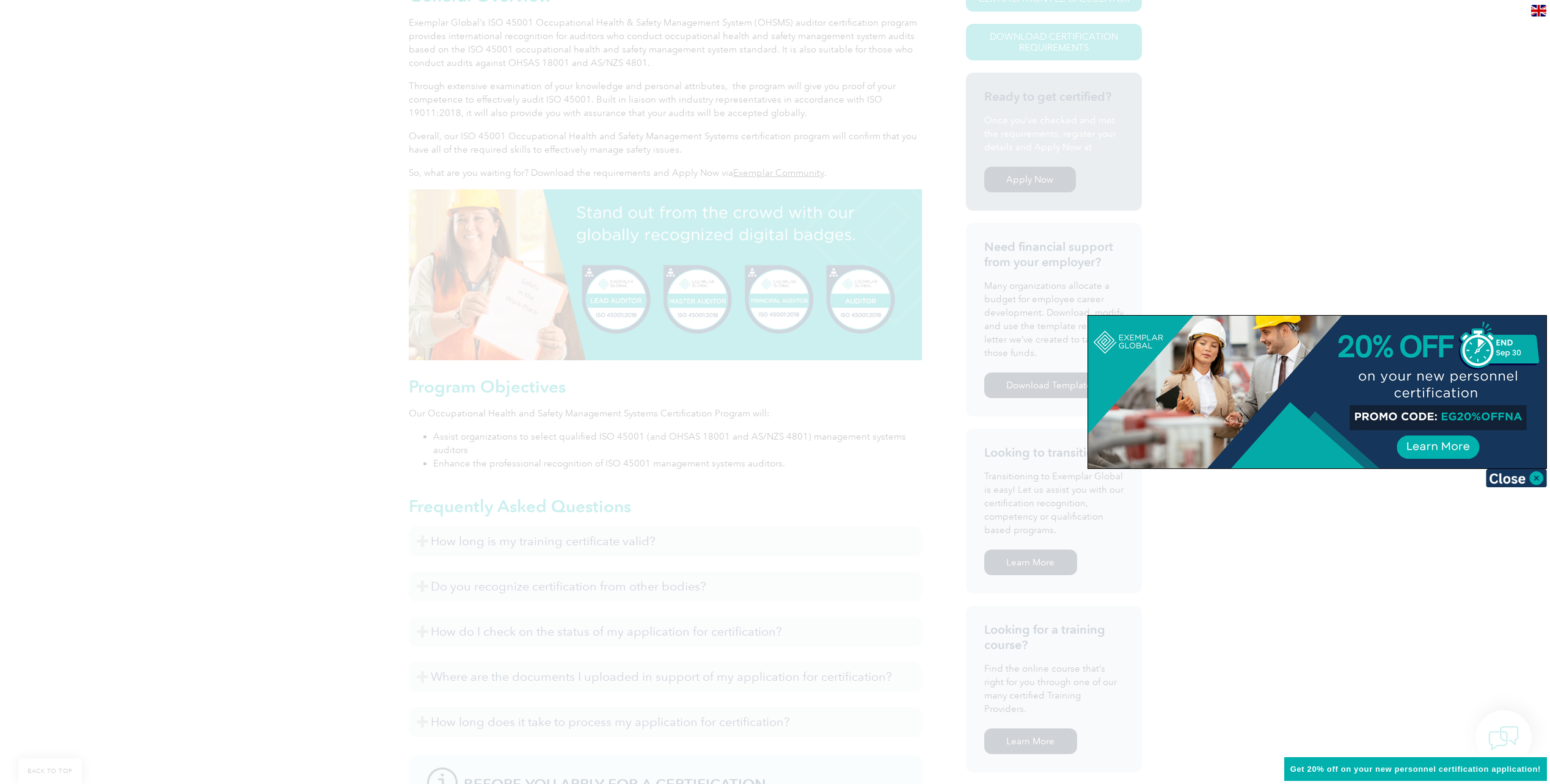
scroll to position [386, 0]
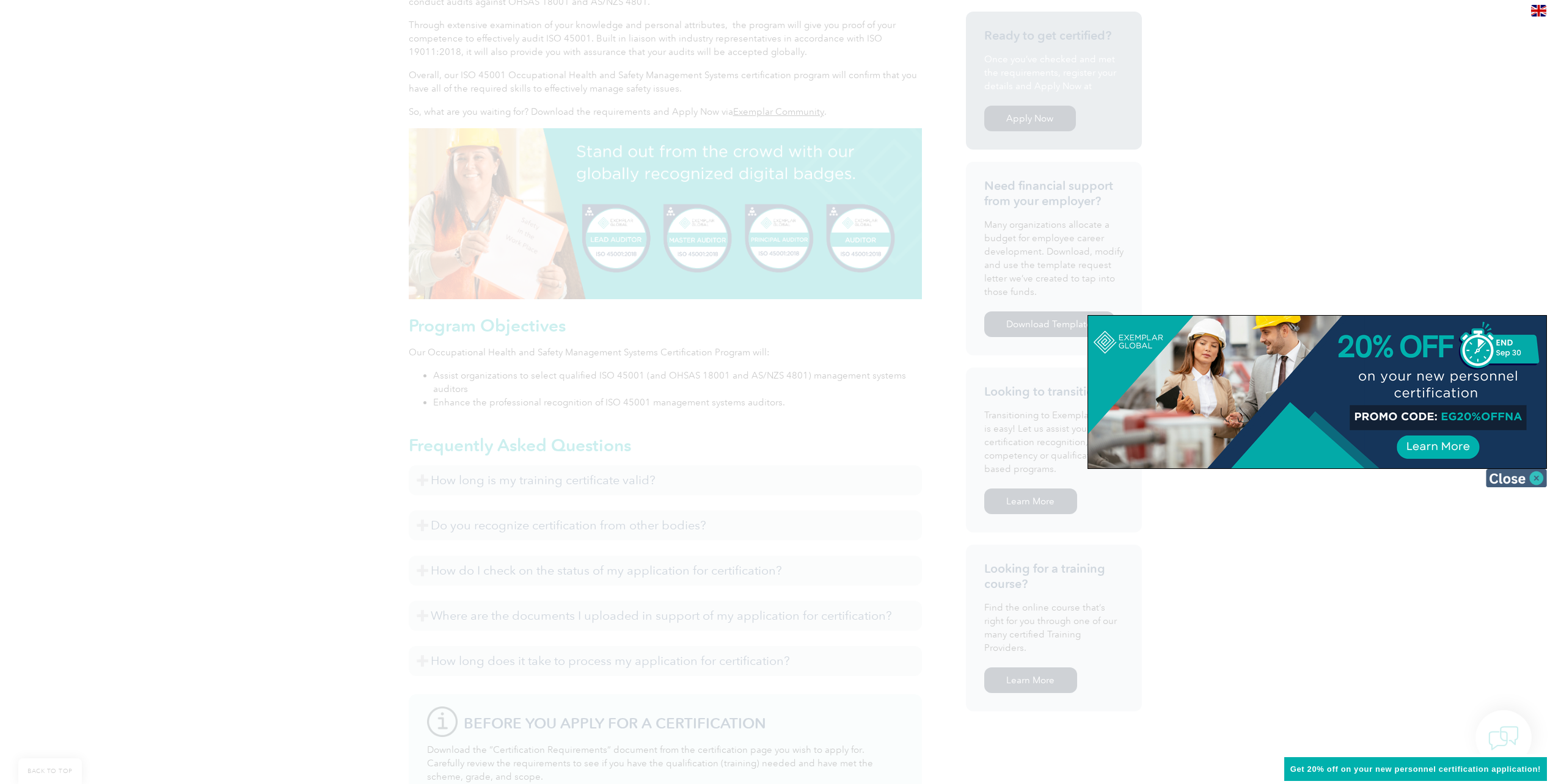
click at [1536, 482] on img at bounding box center [1517, 478] width 61 height 18
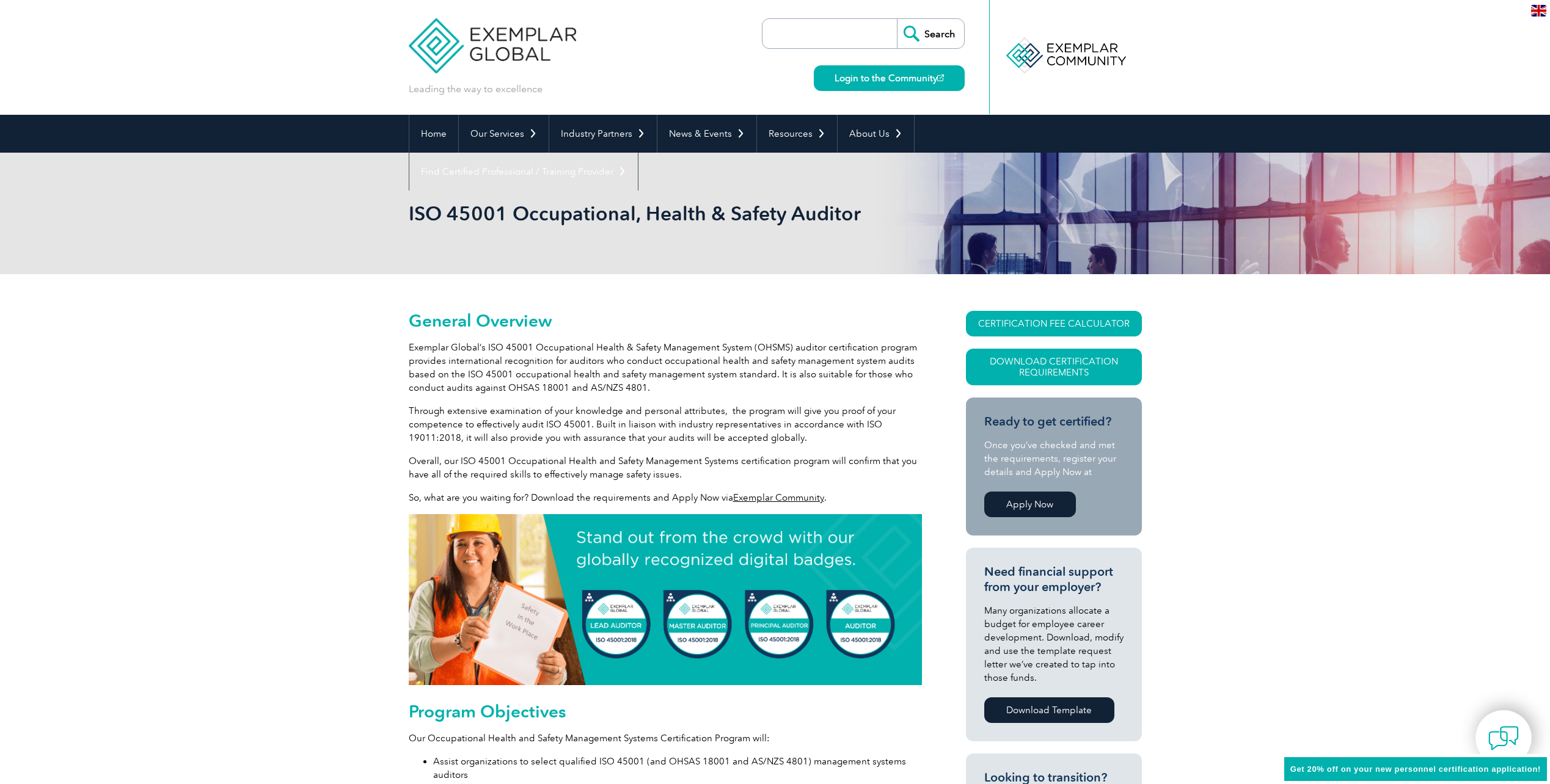
scroll to position [489, 0]
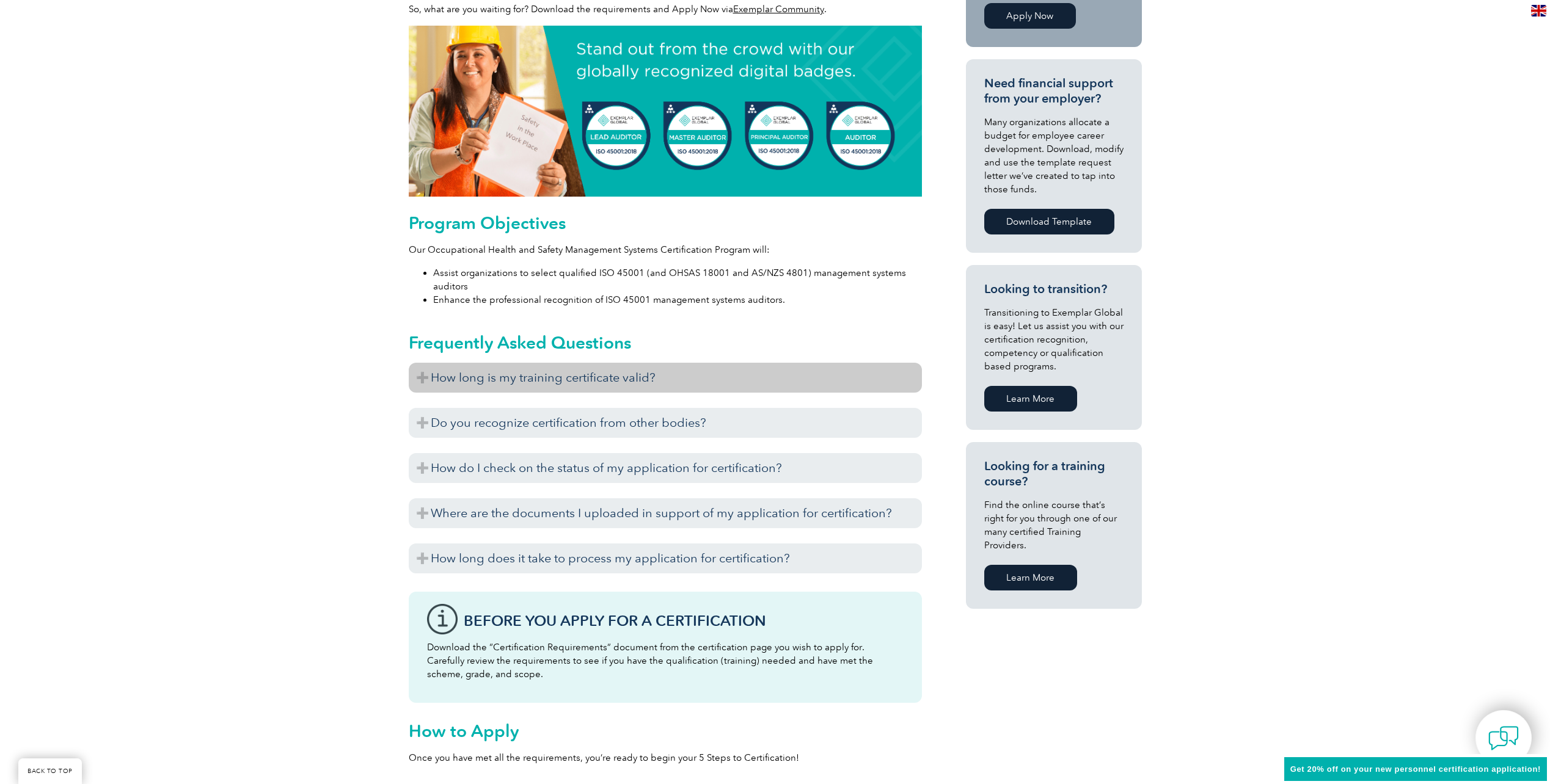
drag, startPoint x: 551, startPoint y: 373, endPoint x: 617, endPoint y: 398, distance: 70.6
click at [551, 373] on h3 "How long is my training certificate valid?" at bounding box center [665, 378] width 513 height 30
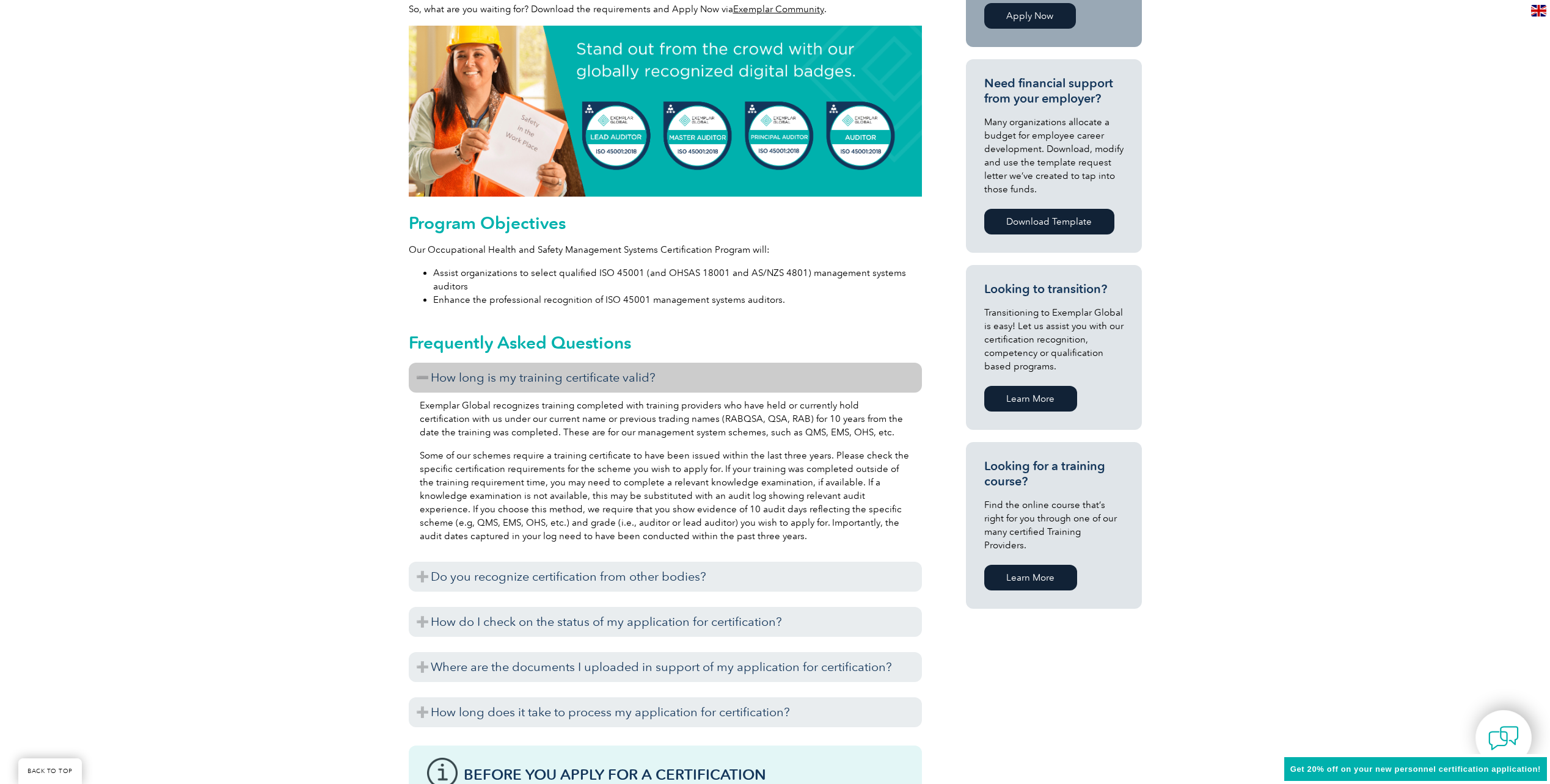
scroll to position [549, 0]
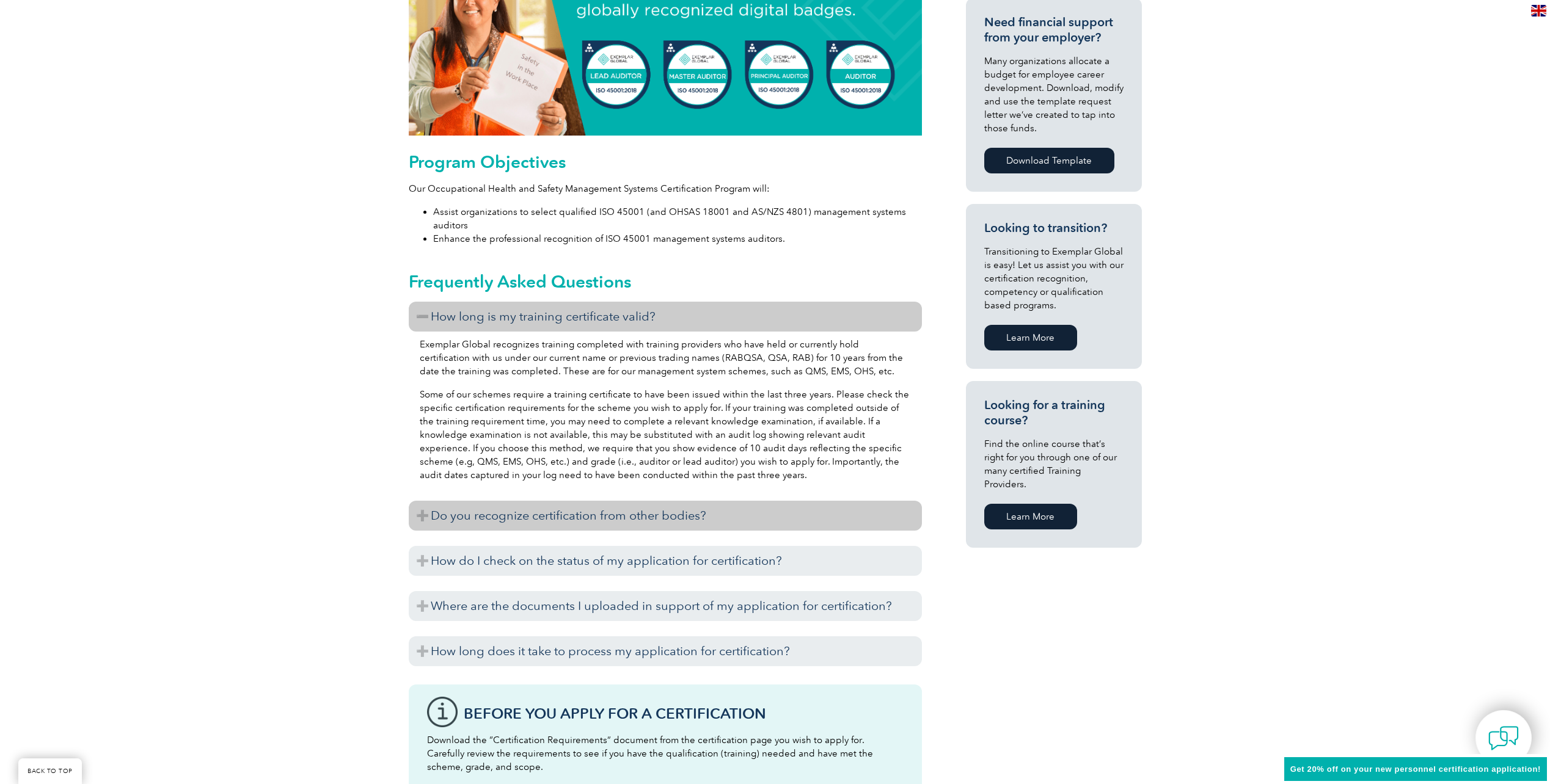
click at [565, 519] on h3 "Do you recognize certification from other bodies?" at bounding box center [665, 515] width 513 height 30
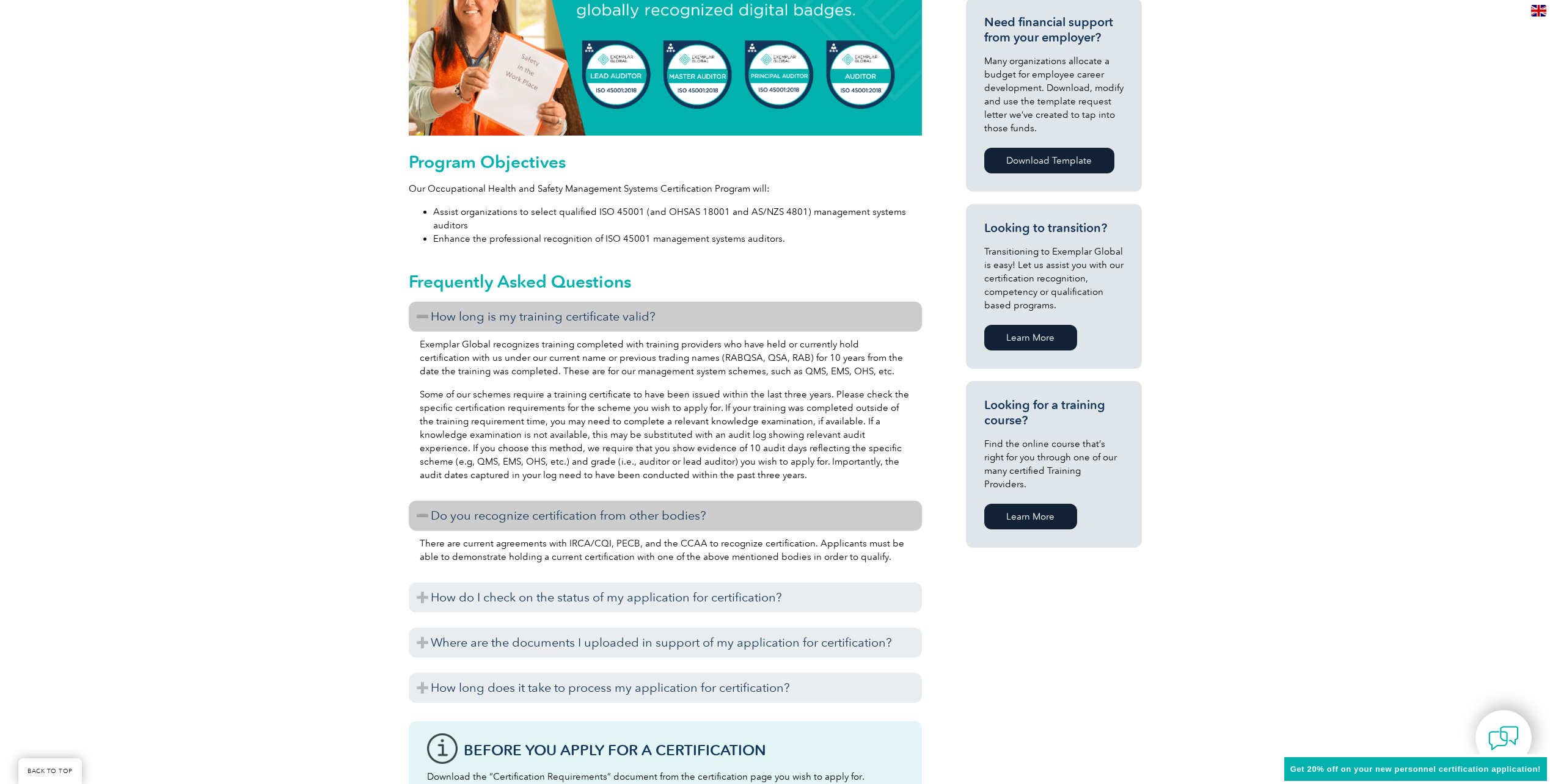
scroll to position [672, 0]
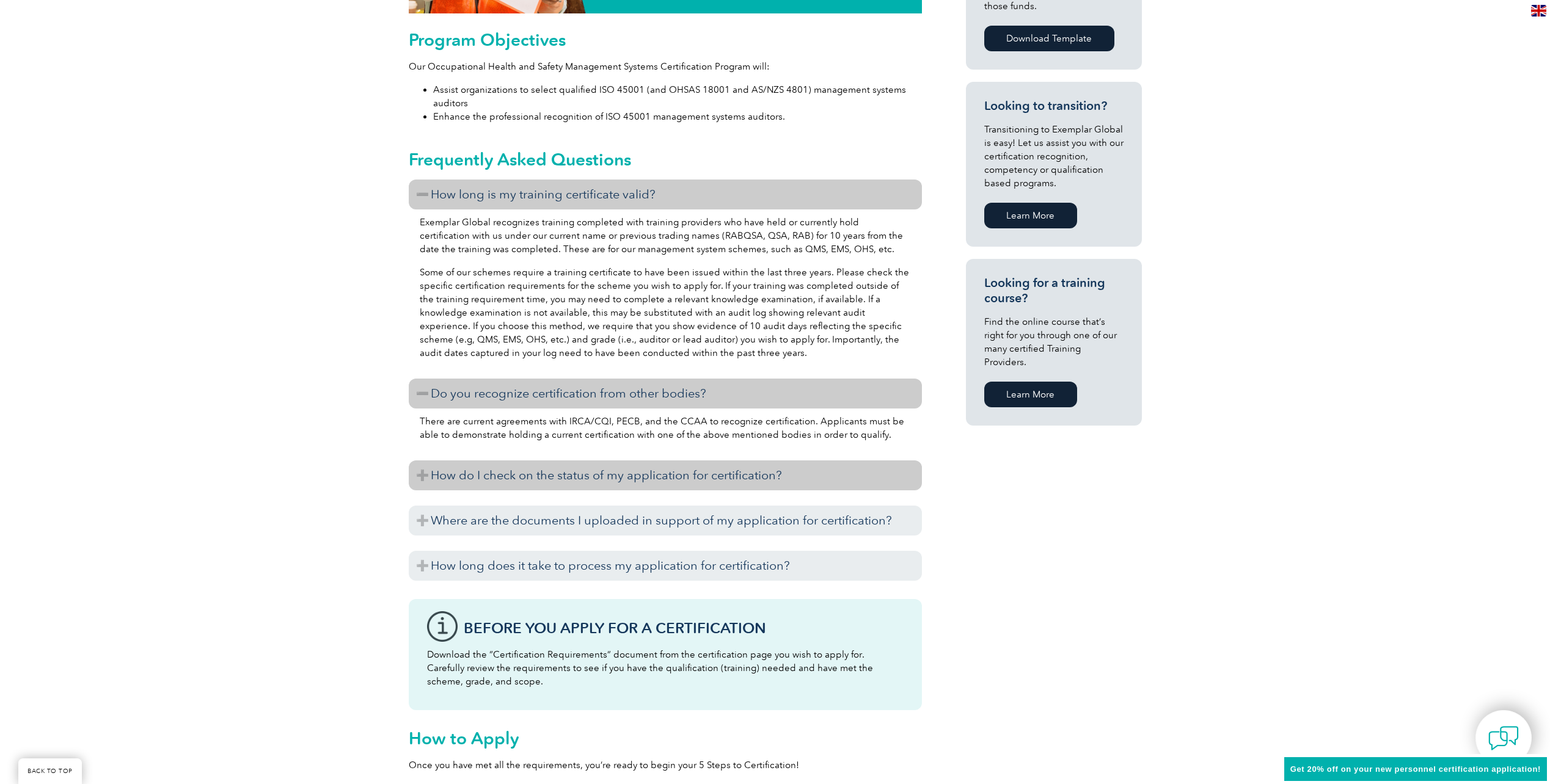
click at [577, 478] on h3 "How do I check on the status of my application for certification?" at bounding box center [665, 475] width 513 height 30
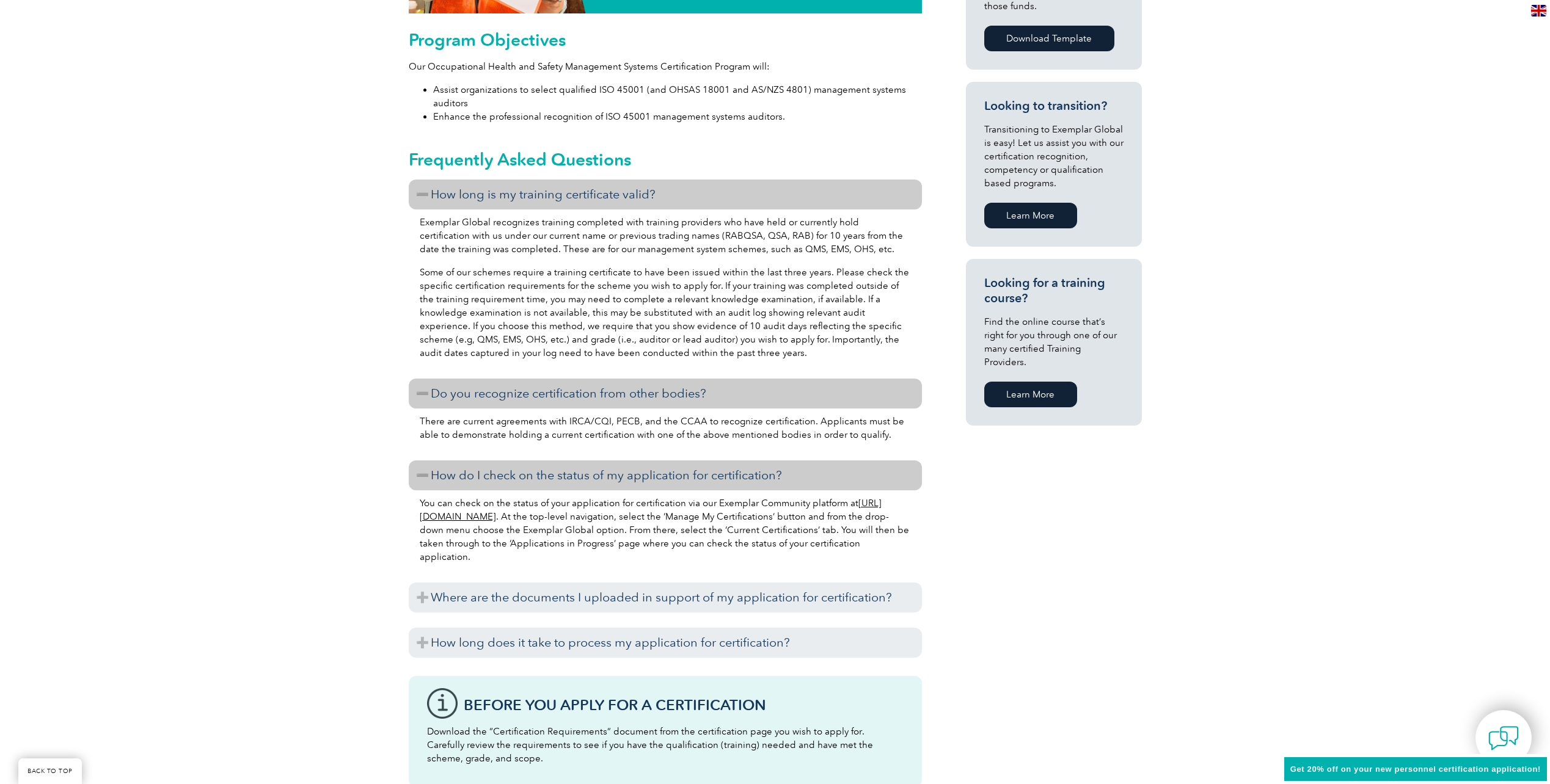
scroll to position [854, 0]
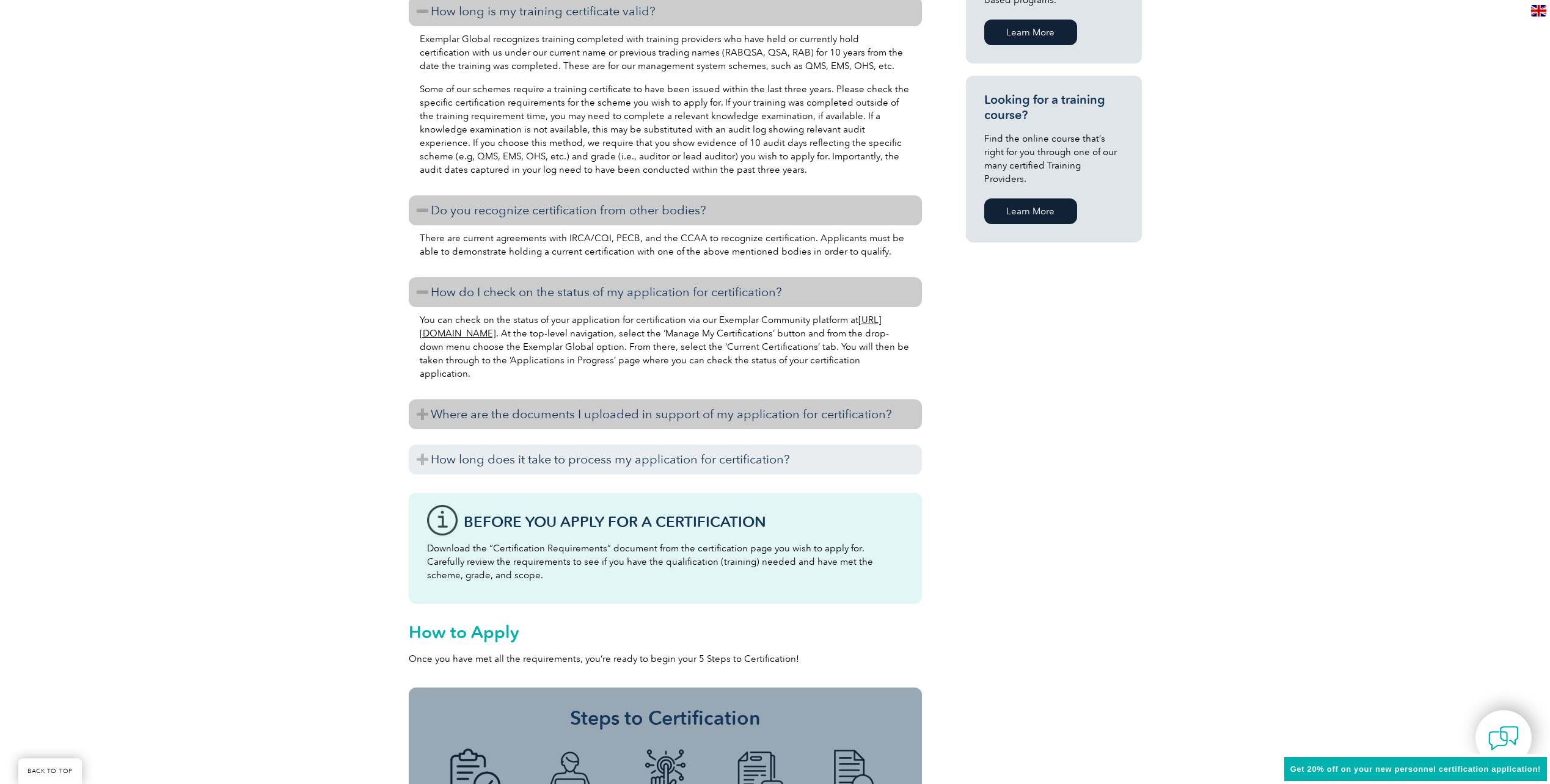
click at [592, 423] on h3 "Where are the documents I uploaded in support of my application for certificati…" at bounding box center [665, 414] width 513 height 30
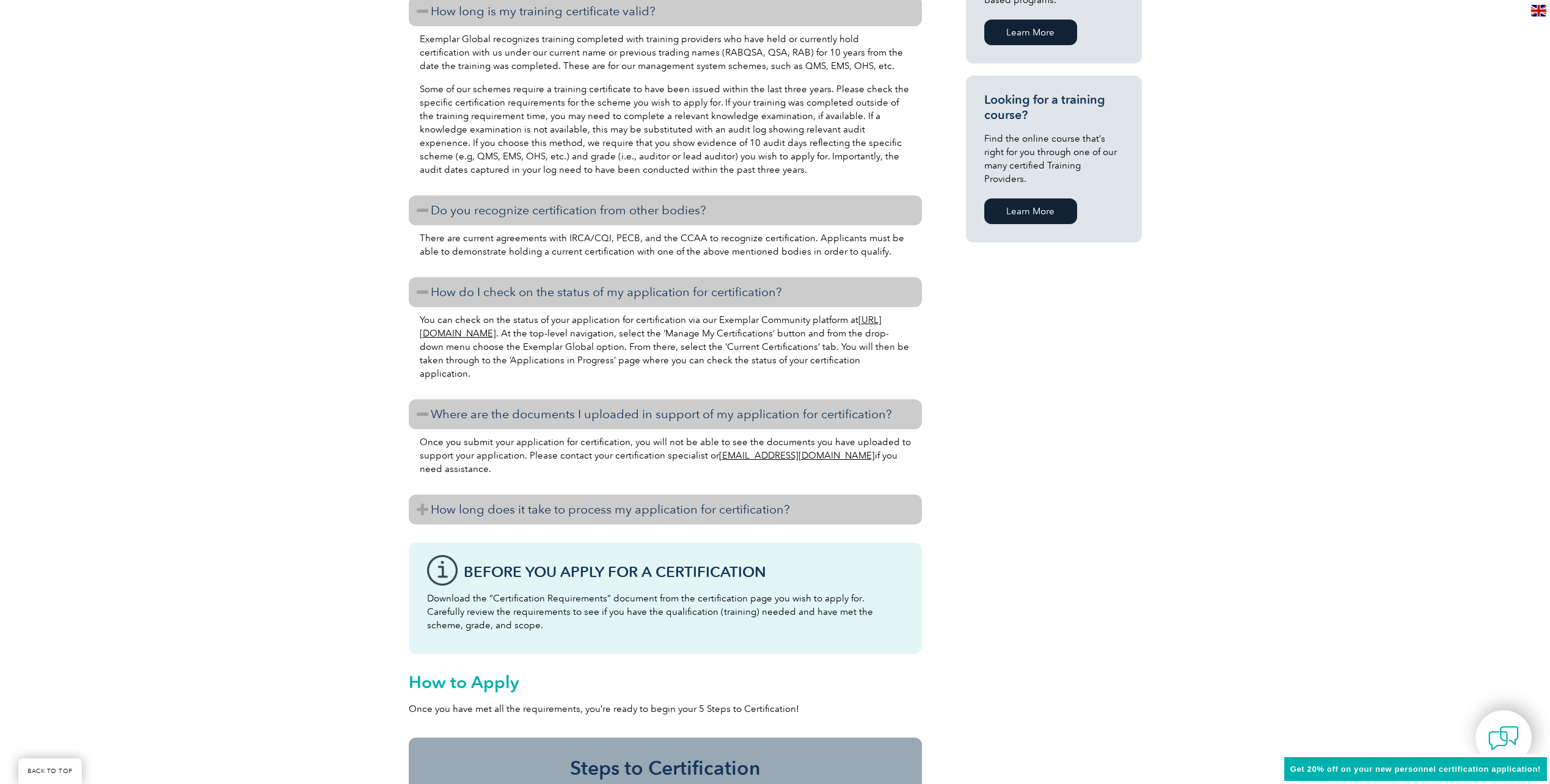
click at [583, 513] on h3 "How long does it take to process my application for certification?" at bounding box center [665, 509] width 513 height 30
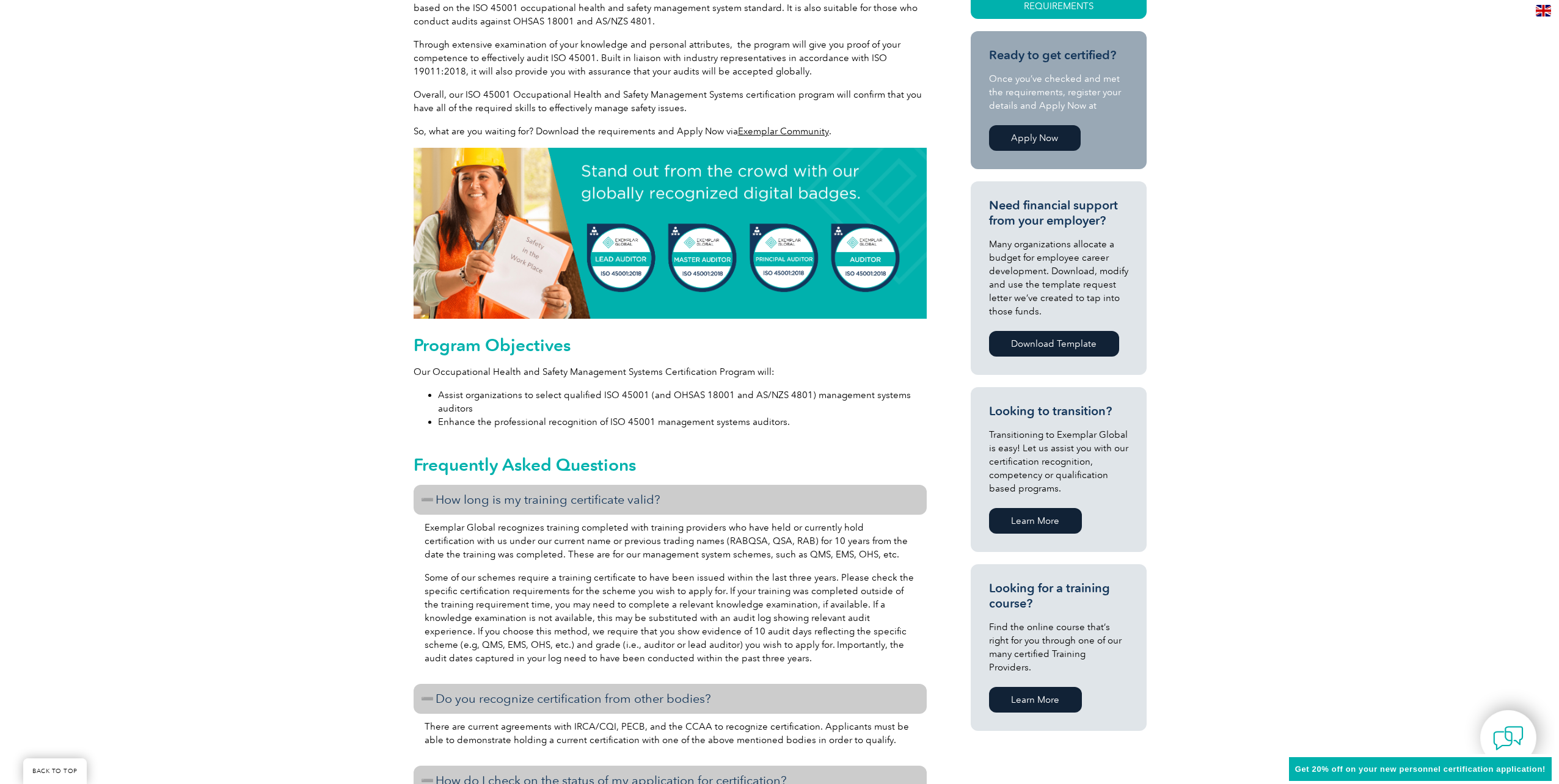
scroll to position [0, 0]
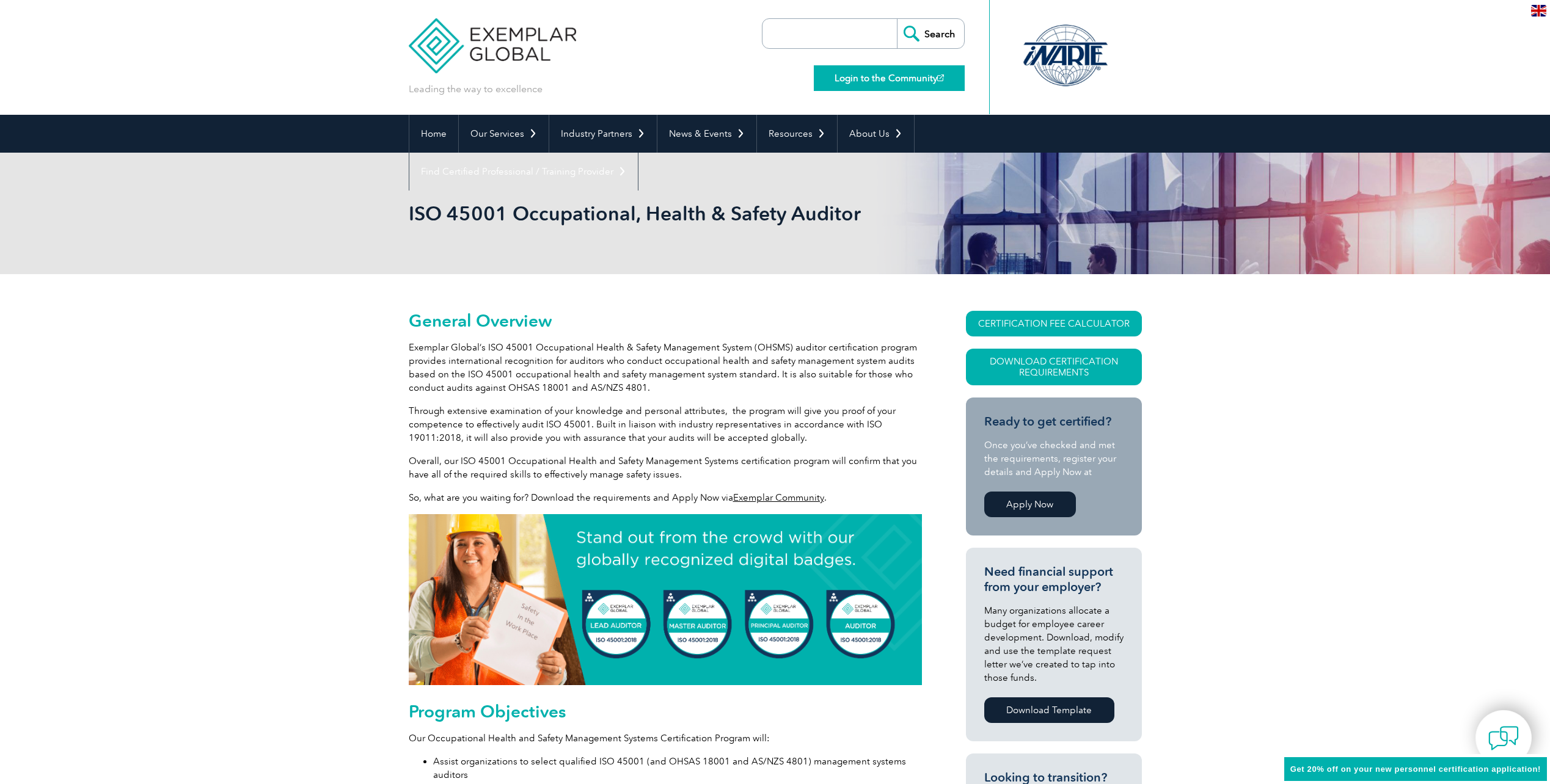
click at [890, 79] on link "Login to the Community" at bounding box center [888, 78] width 151 height 25
click at [1047, 328] on link "CERTIFICATION FEE CALCULATOR" at bounding box center [1054, 323] width 176 height 25
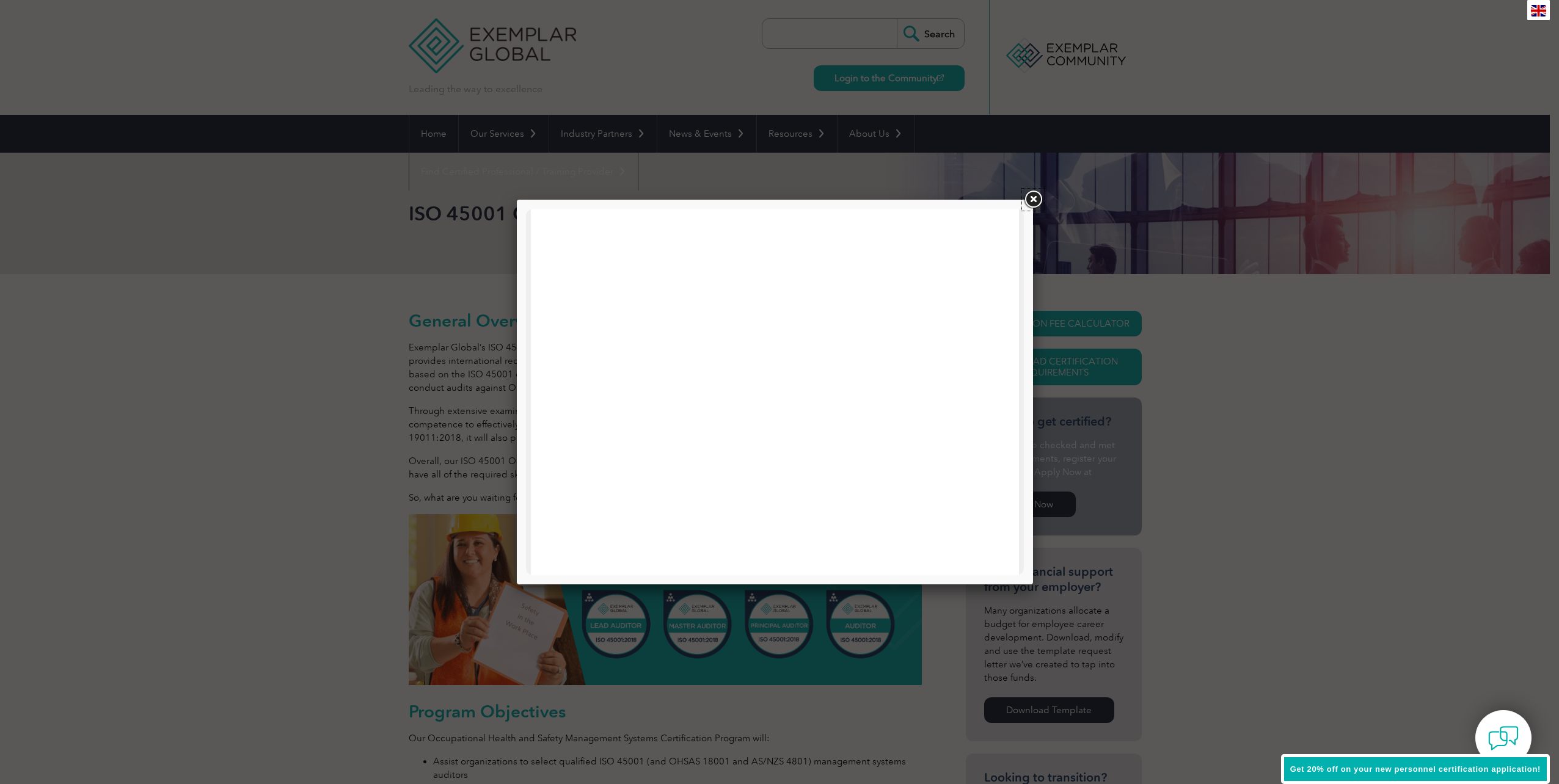
click at [1033, 194] on link at bounding box center [1033, 200] width 22 height 22
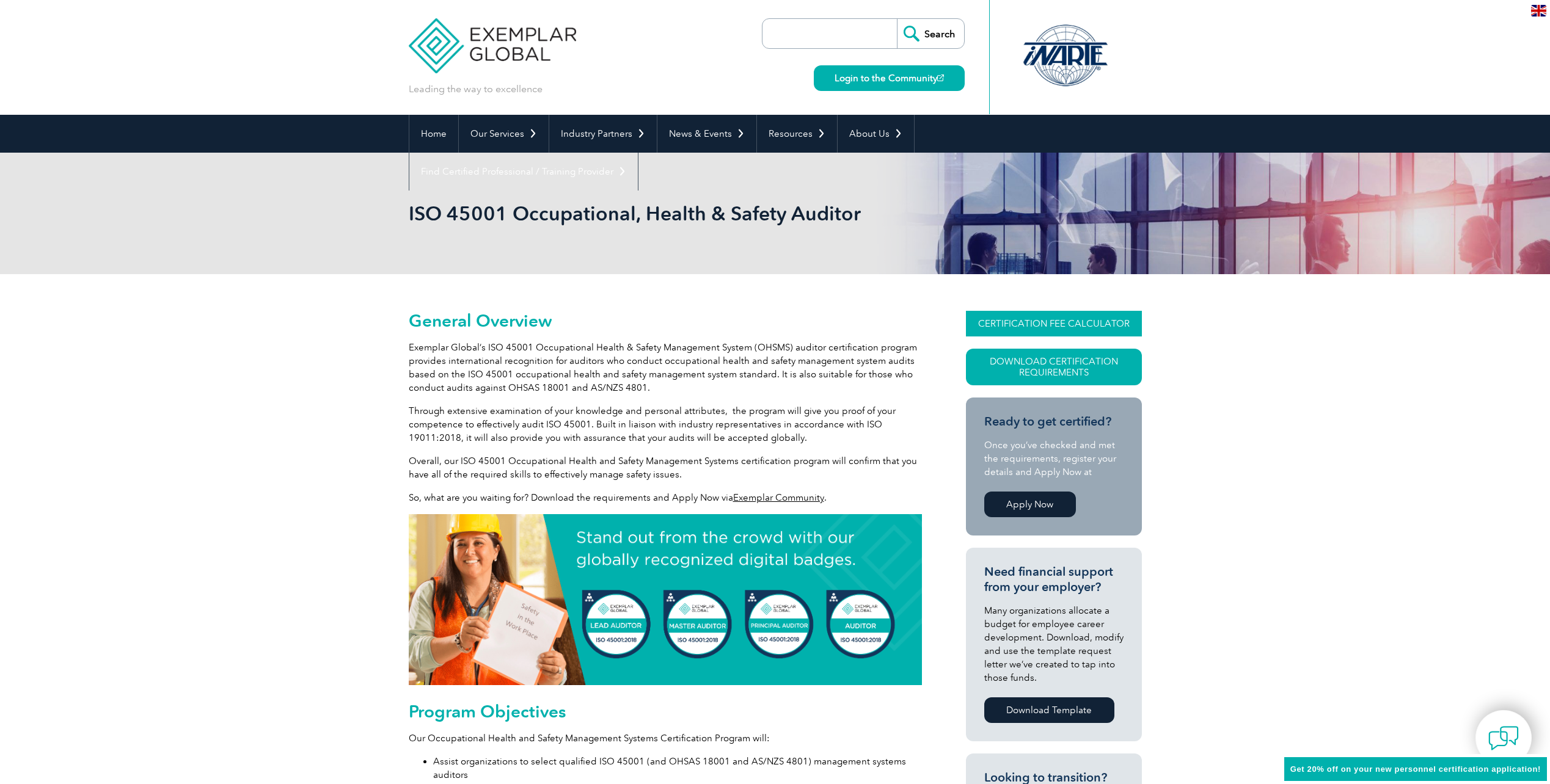
click at [1077, 316] on link "CERTIFICATION FEE CALCULATOR" at bounding box center [1054, 323] width 176 height 25
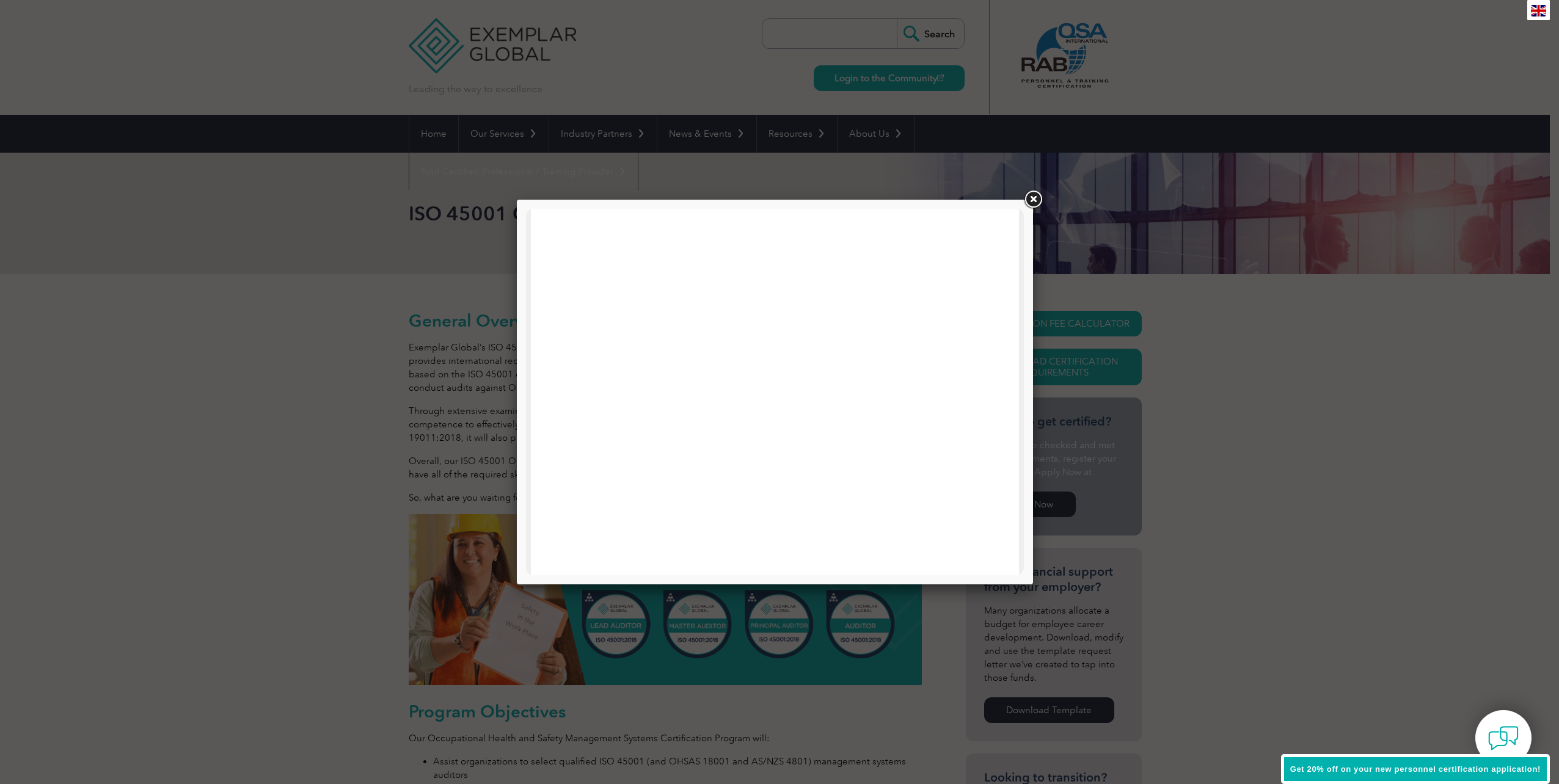
scroll to position [583, 0]
click at [1034, 200] on link at bounding box center [1033, 200] width 22 height 22
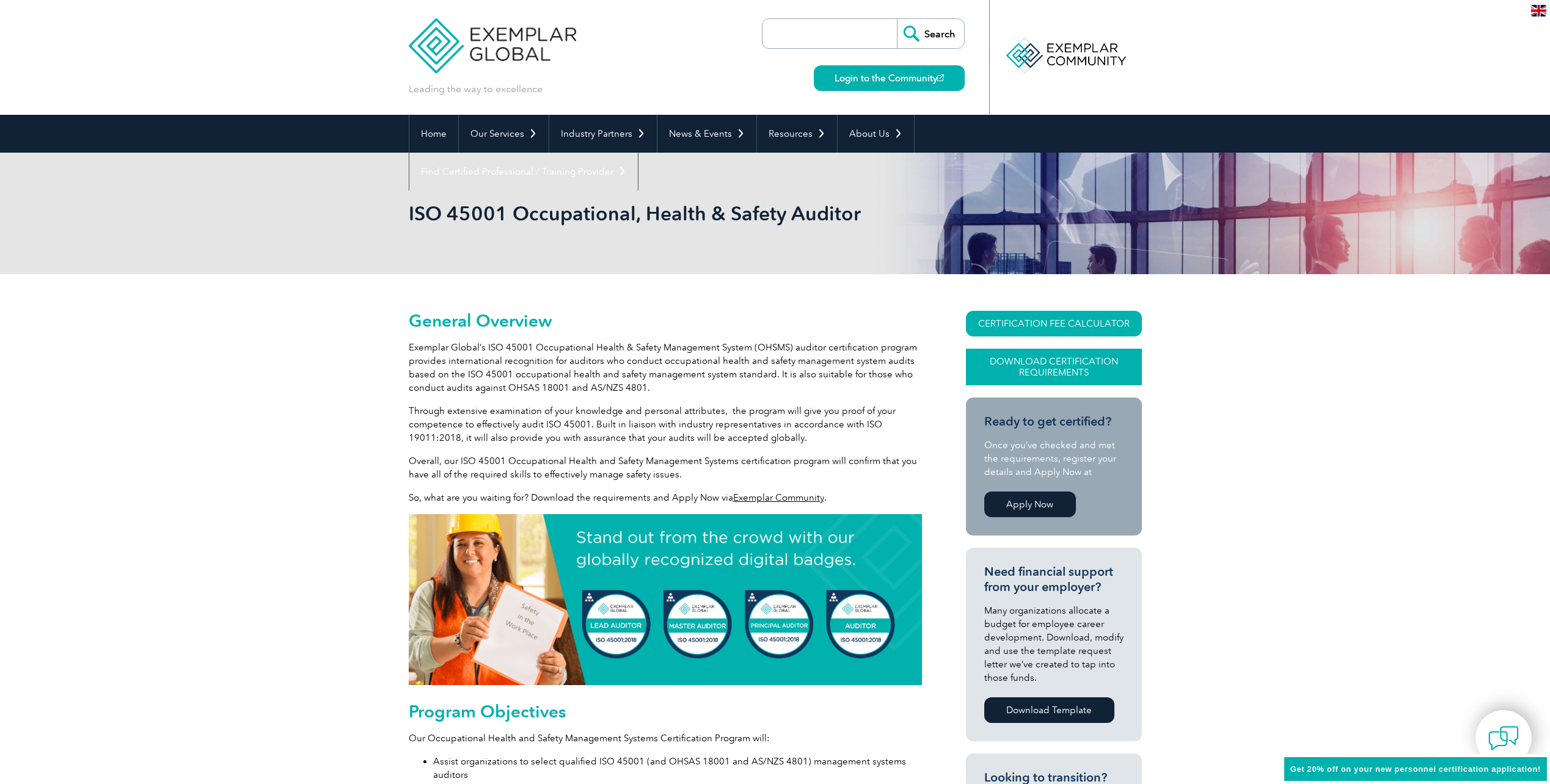
click at [1047, 369] on link "Download Certification Requirements" at bounding box center [1054, 367] width 176 height 37
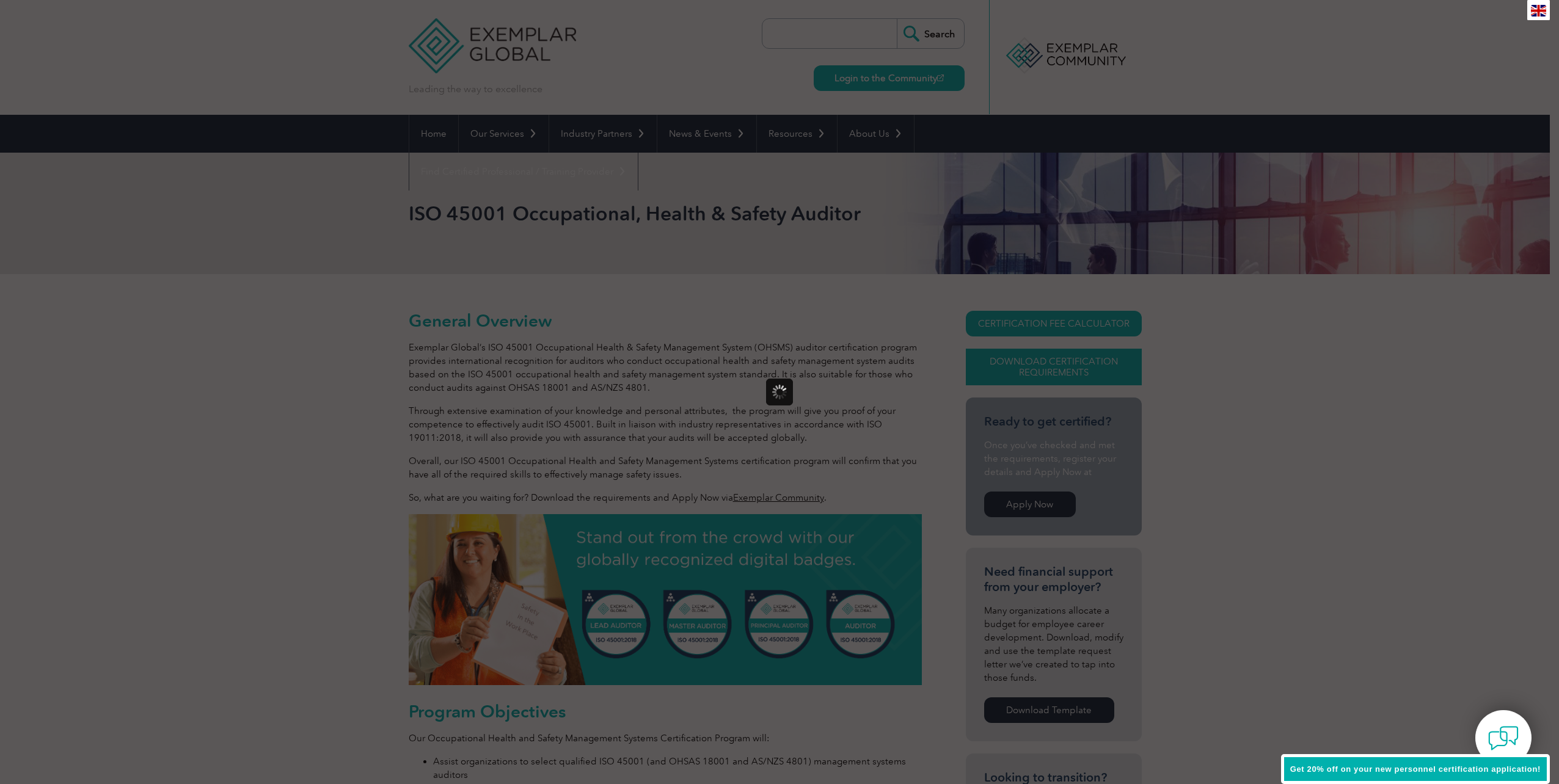
scroll to position [0, 0]
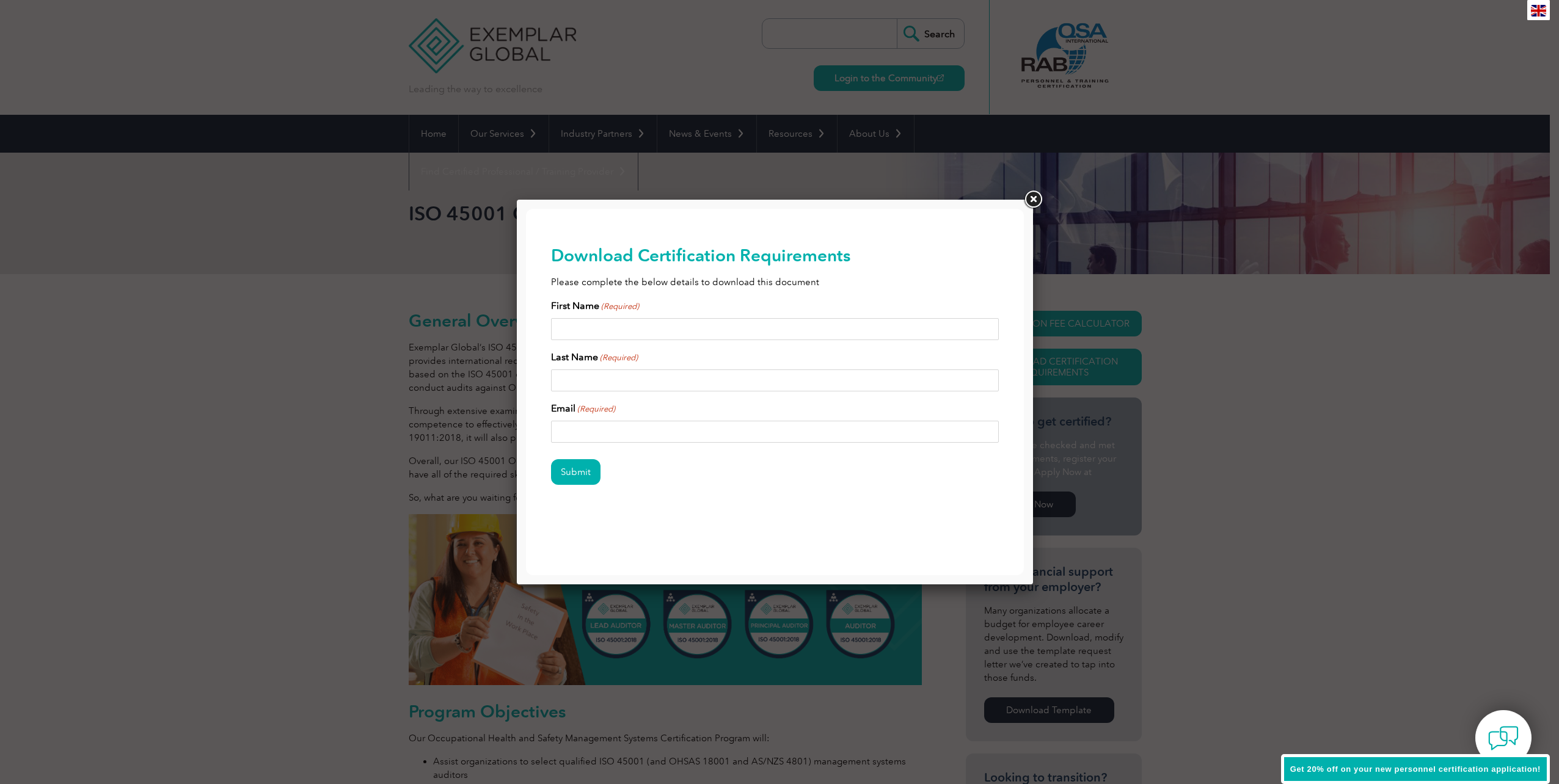
click at [635, 327] on input "First Name (Required)" at bounding box center [775, 329] width 448 height 22
type input "[PERSON_NAME]"
type input "[EMAIL_ADDRESS][DOMAIN_NAME]"
click at [551, 459] on input "Submit" at bounding box center [576, 471] width 50 height 25
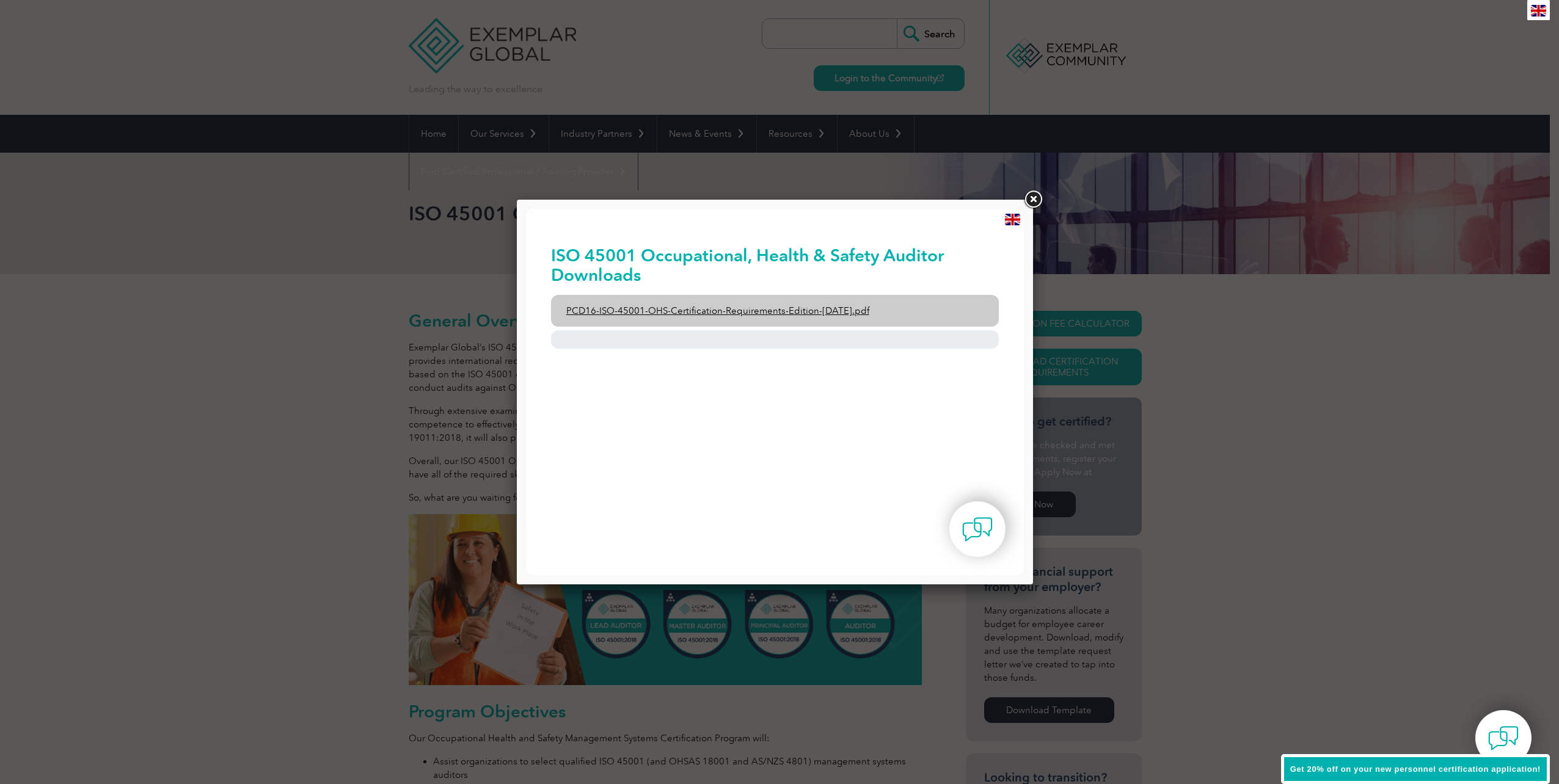
click at [661, 310] on link "PCD16-ISO-45001-OHS-Certification-Requirements-Edition-[DATE].pdf" at bounding box center [775, 310] width 448 height 32
click at [1028, 193] on link at bounding box center [1033, 200] width 22 height 22
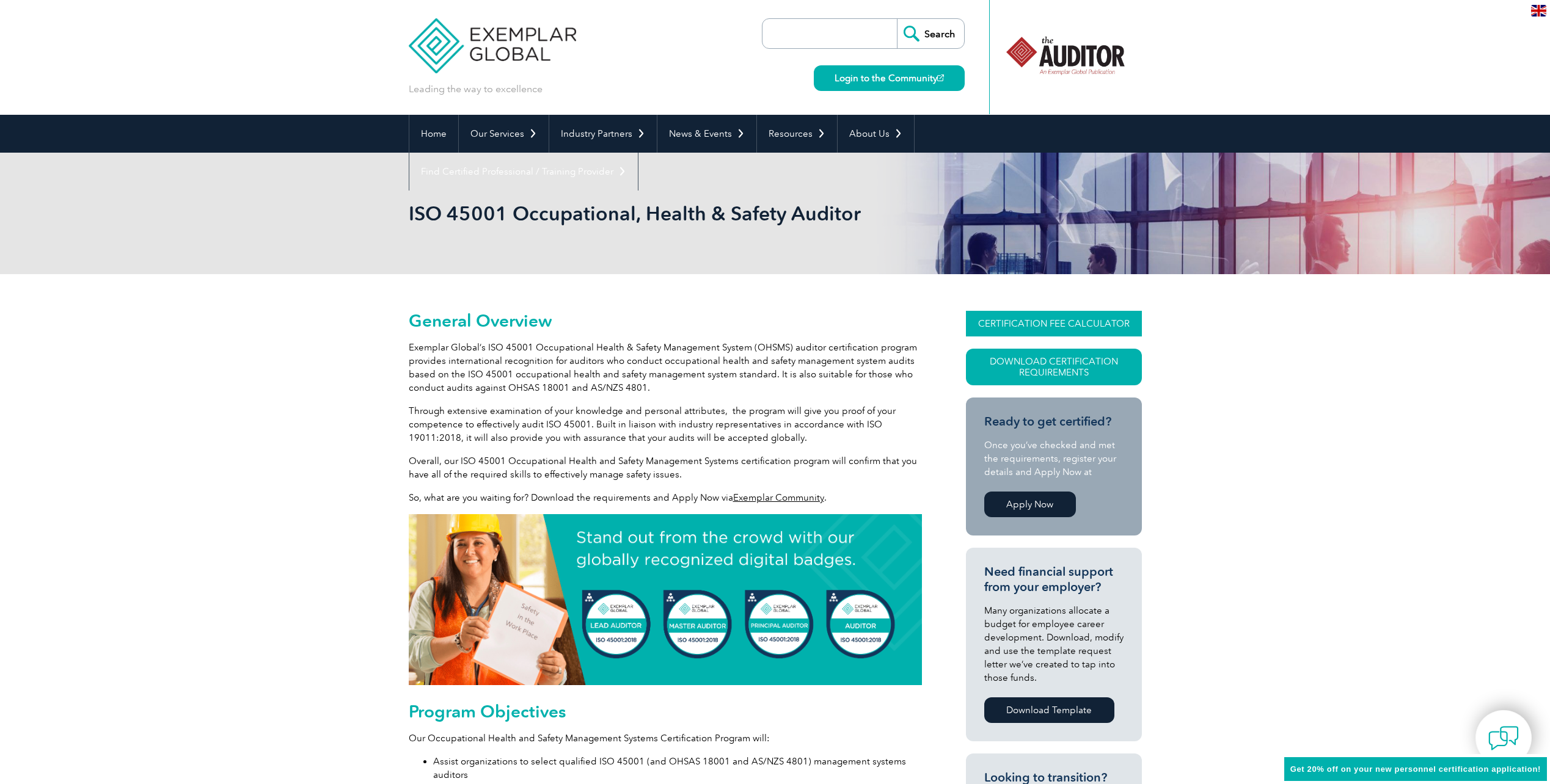
click at [1046, 322] on link "CERTIFICATION FEE CALCULATOR" at bounding box center [1054, 323] width 176 height 25
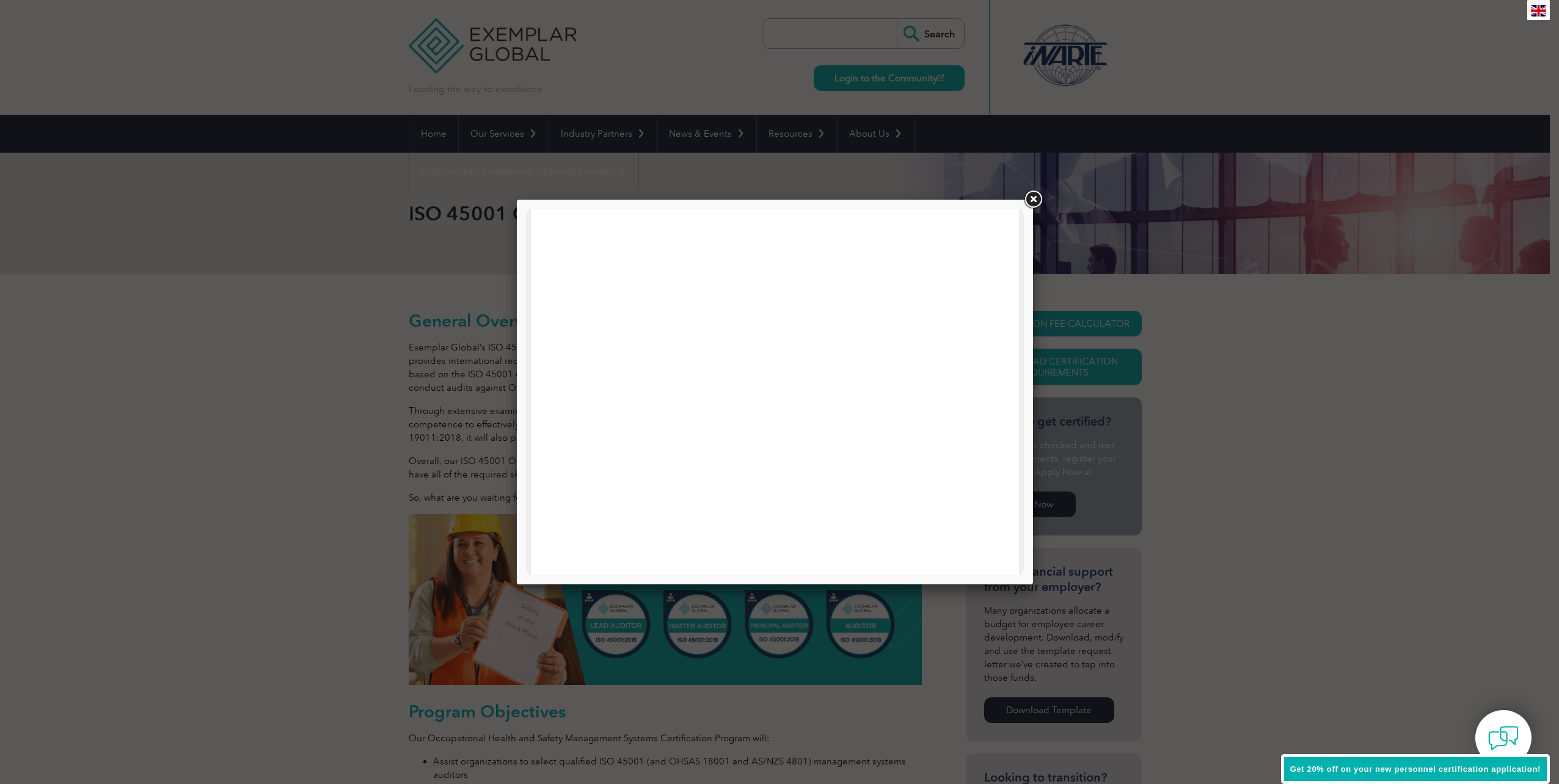
scroll to position [122, 0]
click at [995, 352] on div at bounding box center [775, 561] width 488 height 948
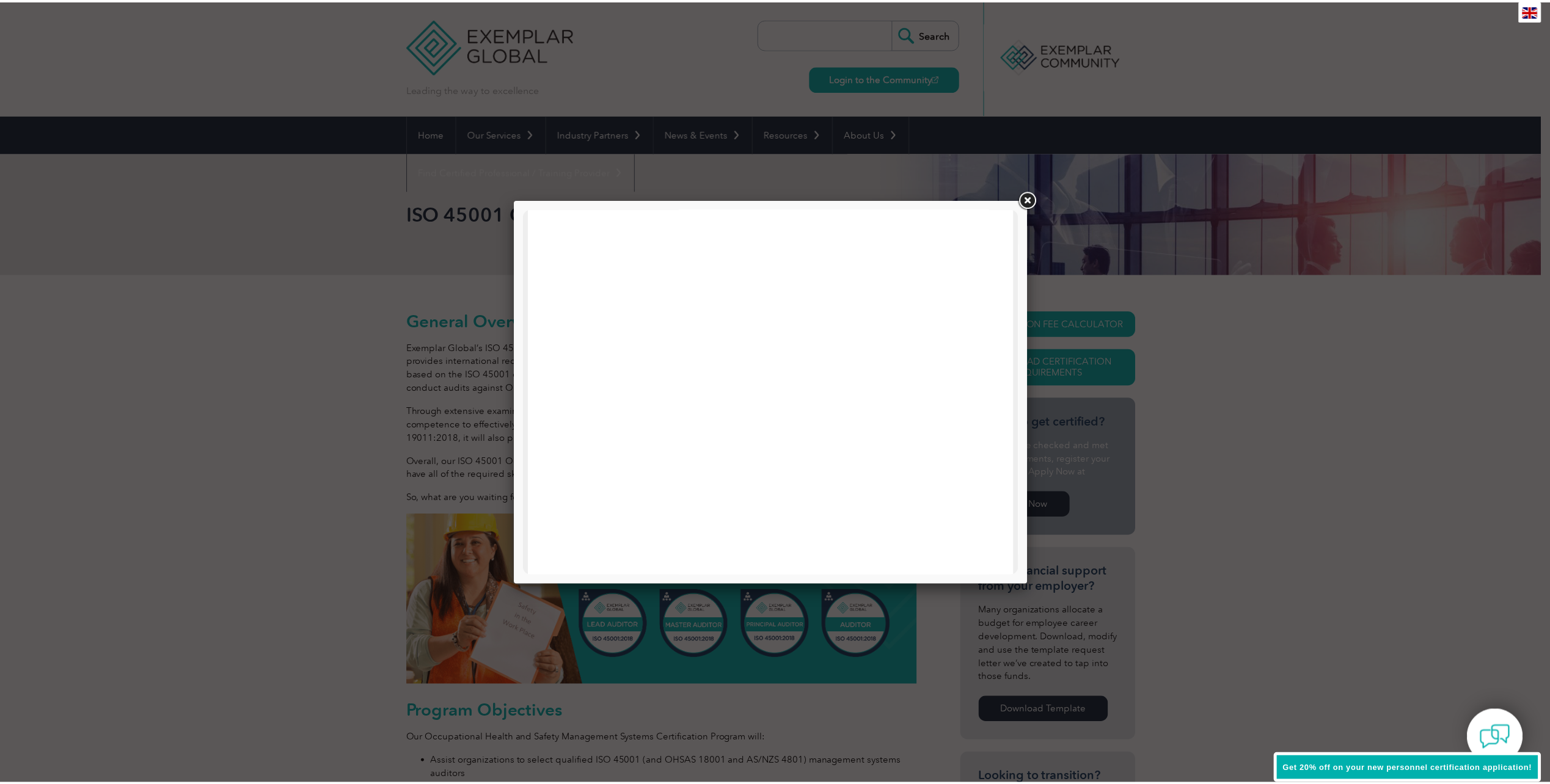
scroll to position [0, 0]
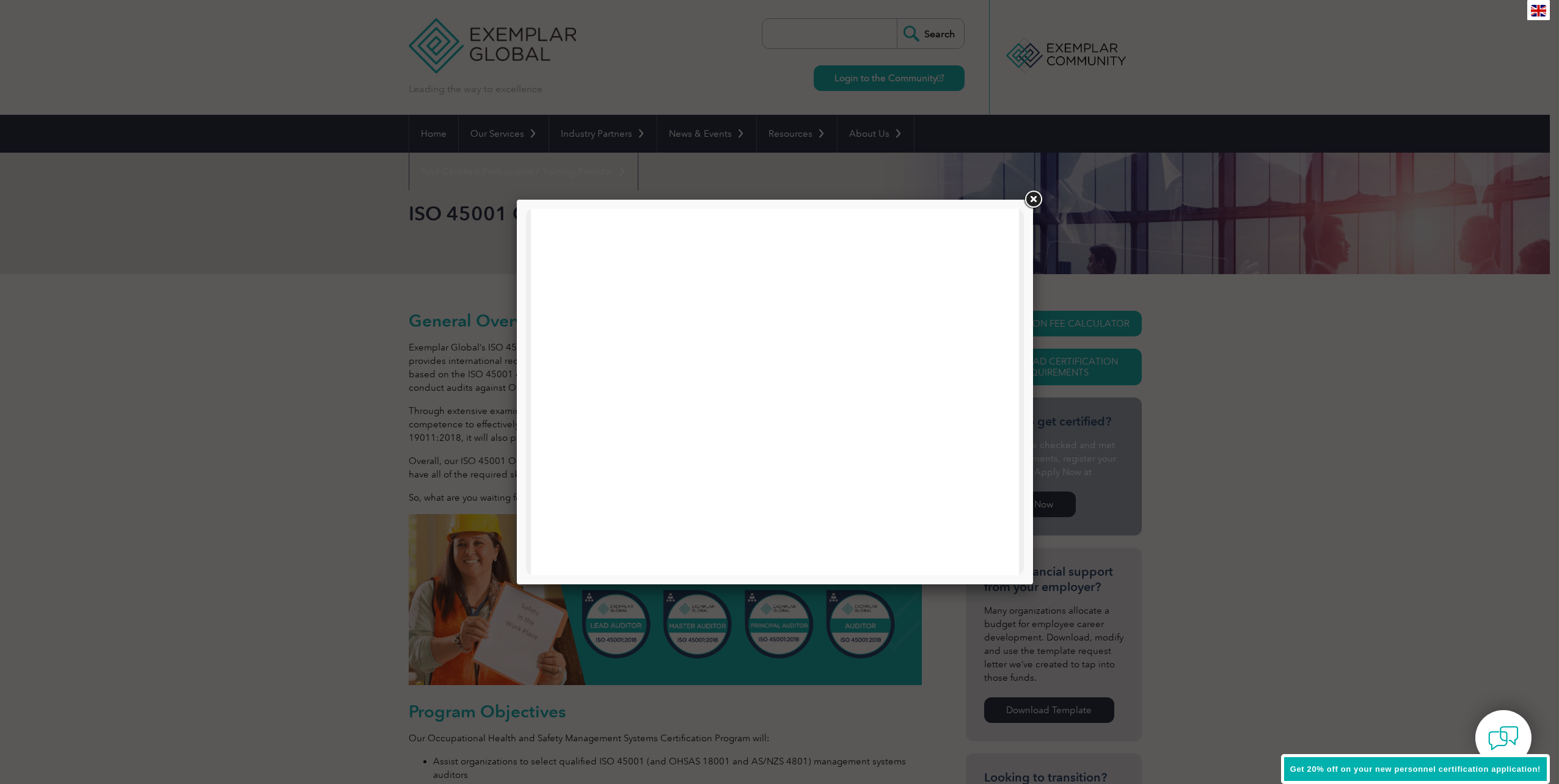
click at [1032, 201] on link at bounding box center [1033, 200] width 22 height 22
